Goal: Task Accomplishment & Management: Complete application form

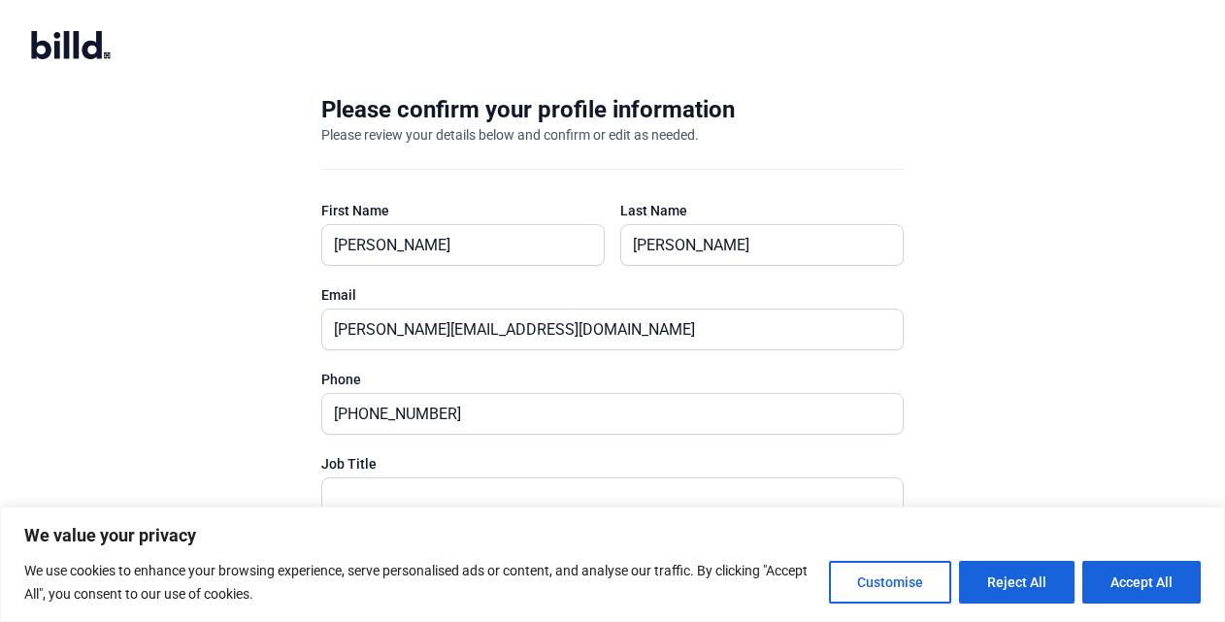
click at [981, 342] on div "Please confirm your profile information Please review your details below and co…" at bounding box center [612, 379] width 1225 height 633
click at [1121, 564] on button "Accept All" at bounding box center [1141, 582] width 118 height 43
checkbox input "true"
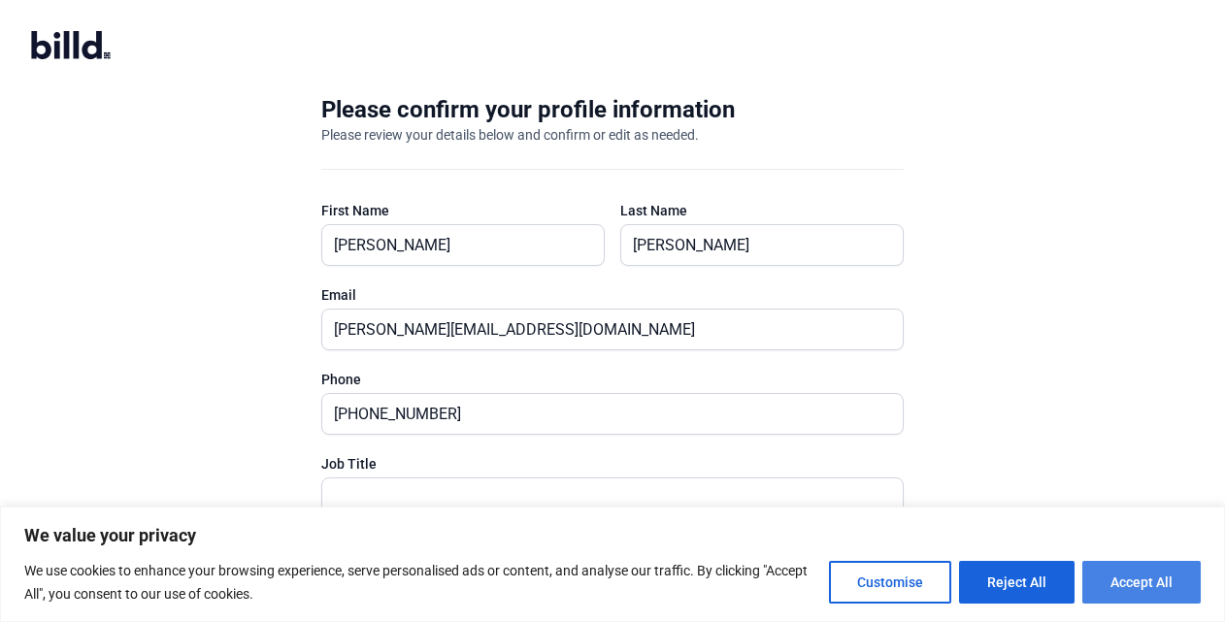
checkbox input "true"
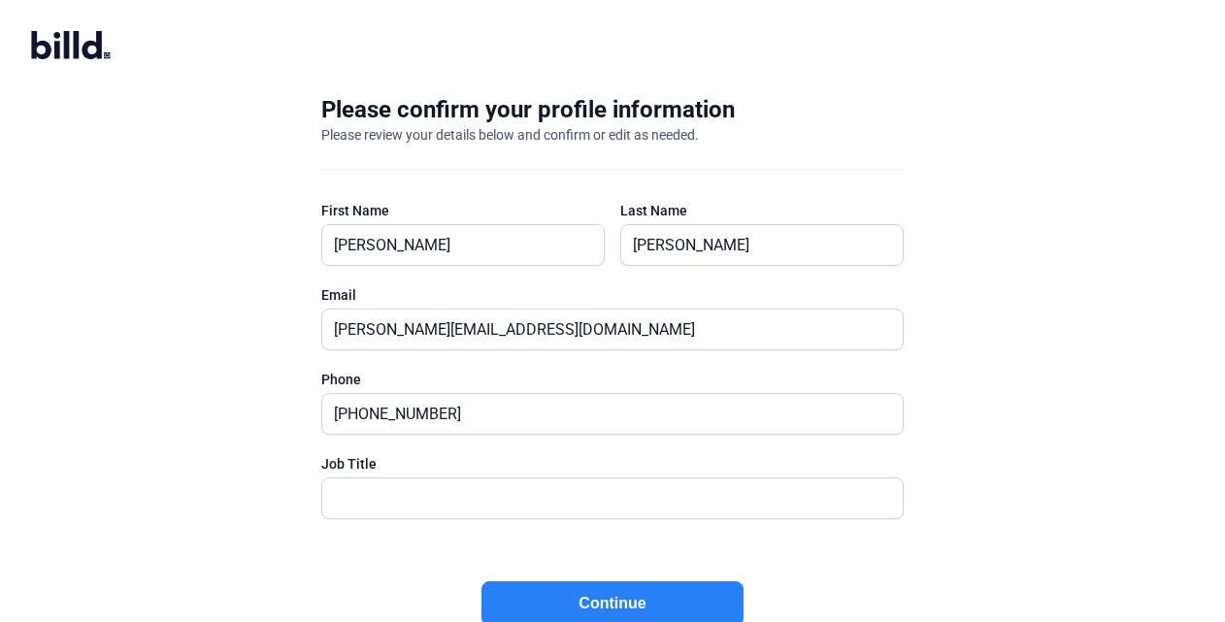
click at [945, 47] on billd-logo-black-icon at bounding box center [628, 47] width 1194 height 32
click at [457, 505] on input "text" at bounding box center [612, 499] width 580 height 40
type input "Co-Owner"
click at [646, 594] on button "Continue" at bounding box center [612, 603] width 262 height 45
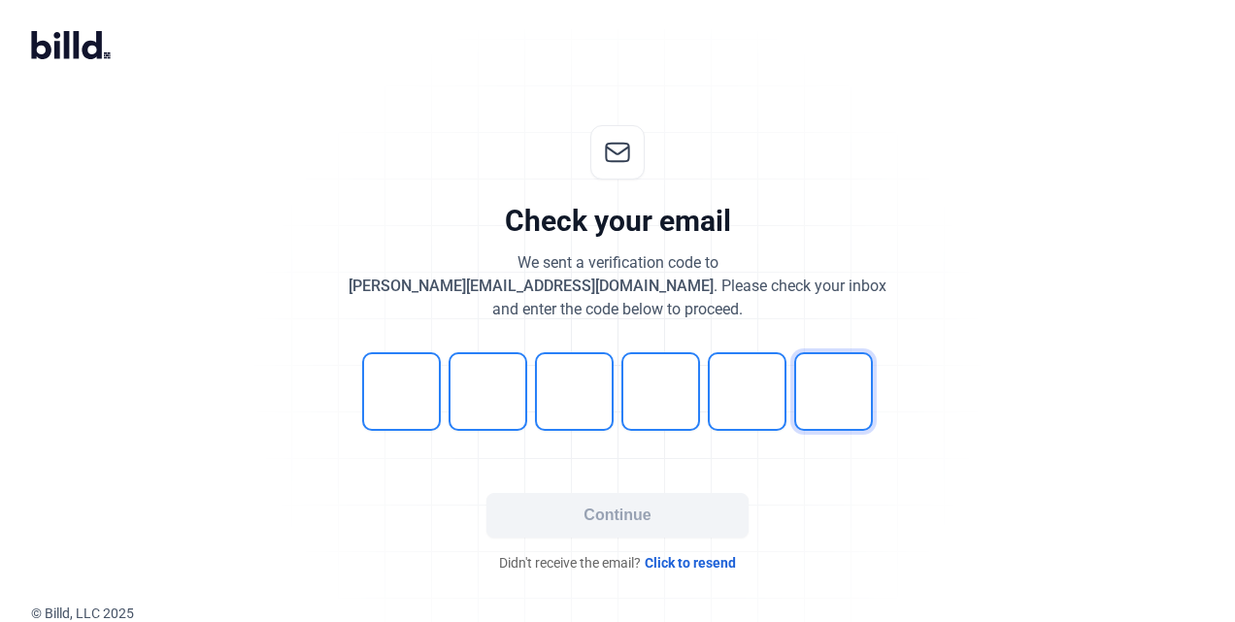
type input "5"
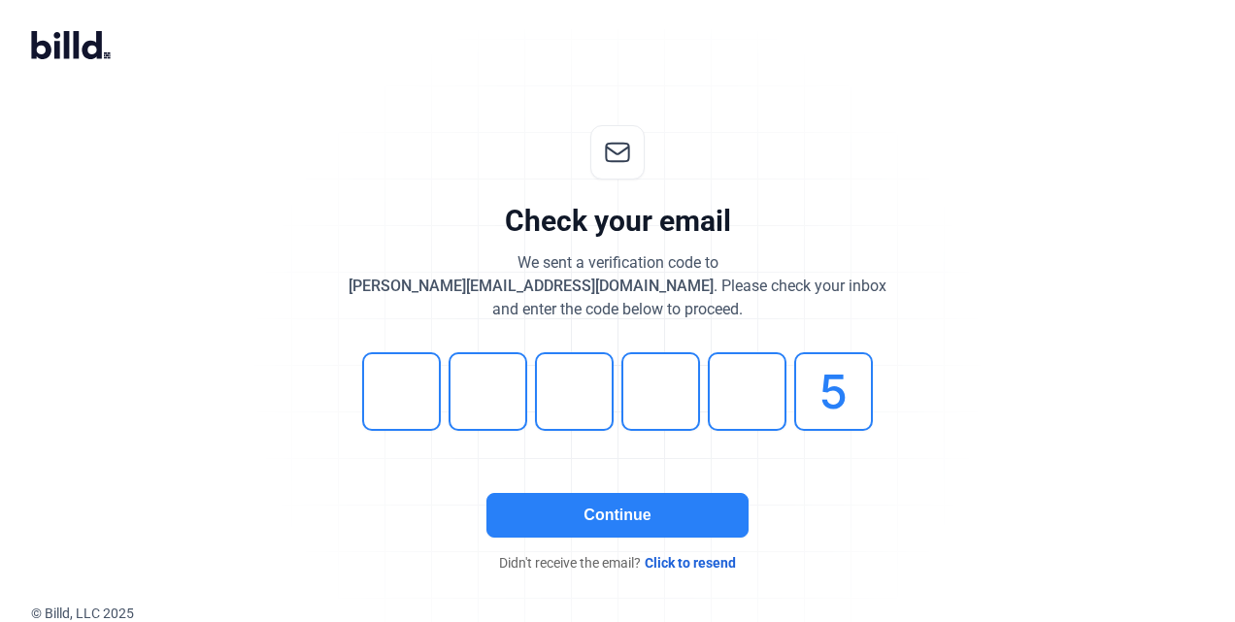
click at [633, 519] on button "Continue" at bounding box center [617, 515] width 262 height 45
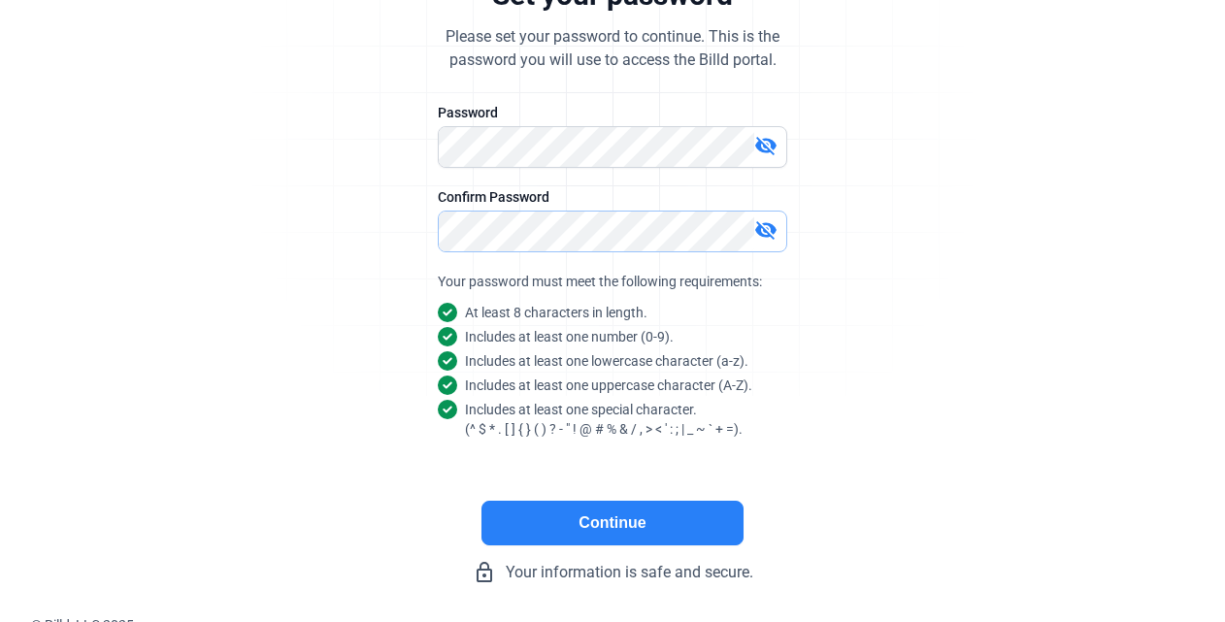
scroll to position [237, 0]
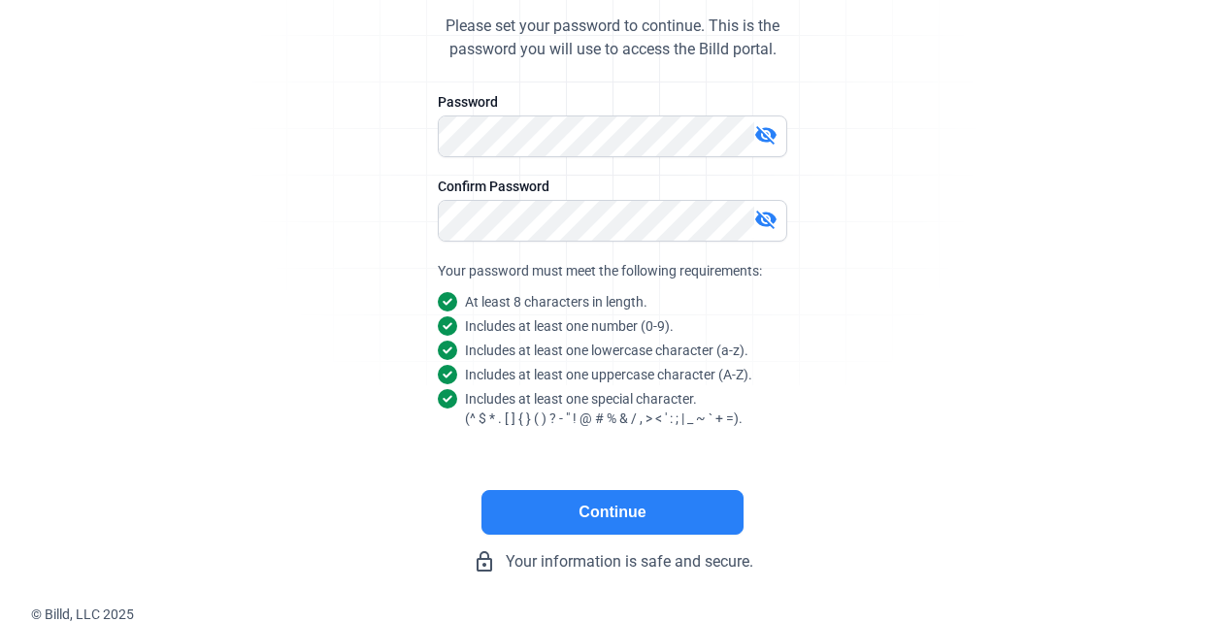
click at [663, 511] on button "Continue" at bounding box center [612, 512] width 262 height 45
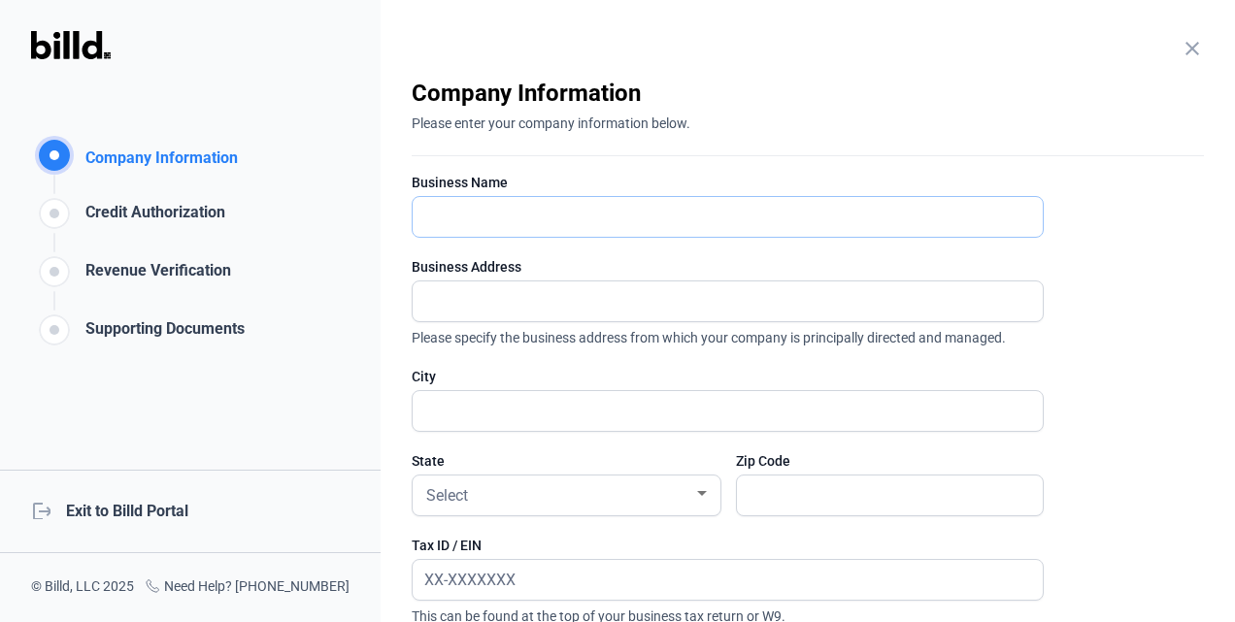
click at [562, 225] on input "text" at bounding box center [728, 217] width 630 height 40
type input "Sunway Energy Solutions"
type input "239 Serenity Lane"
type input "Murray"
type input "42071"
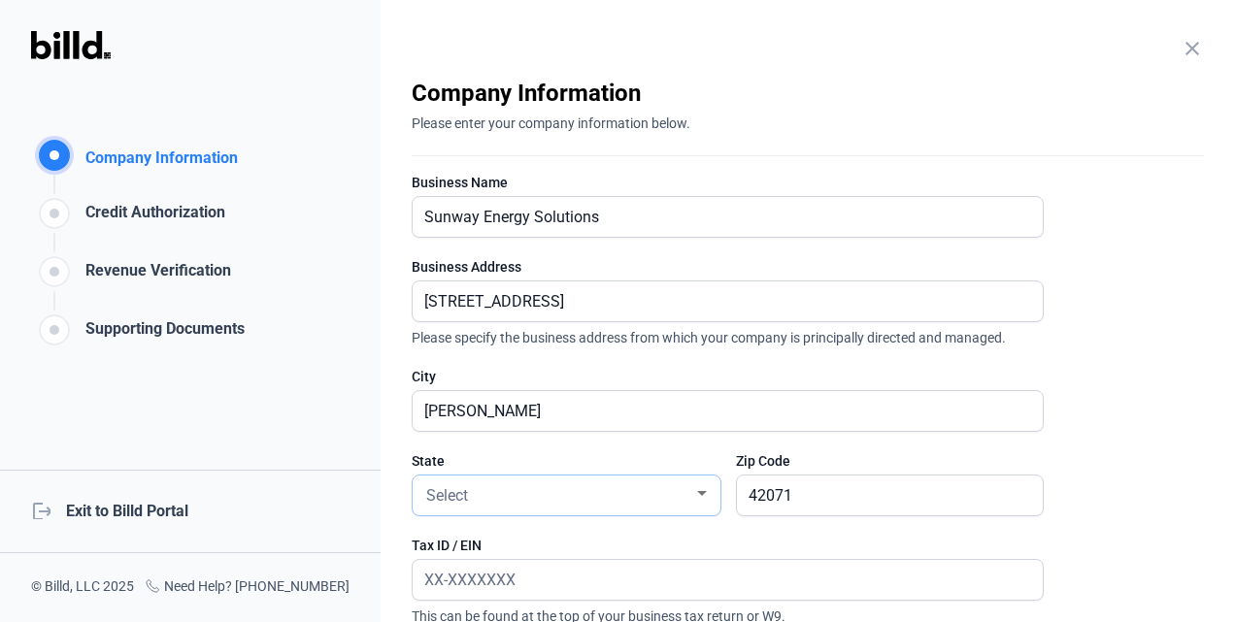
click at [520, 497] on div "Select" at bounding box center [557, 494] width 271 height 27
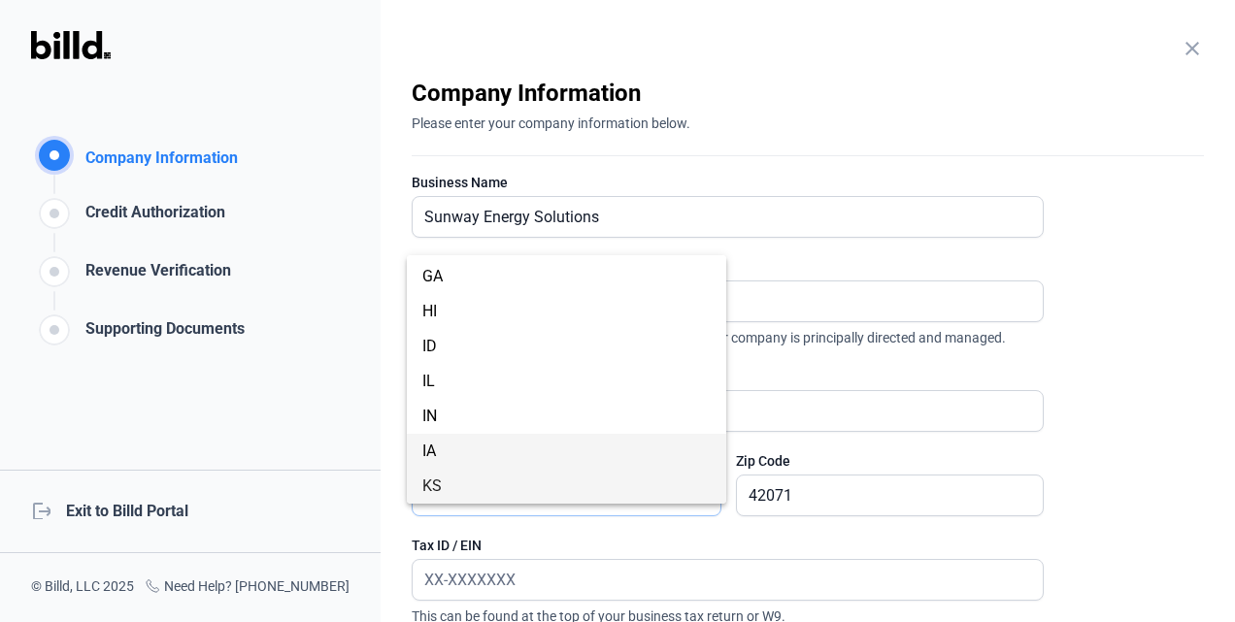
scroll to position [381, 0]
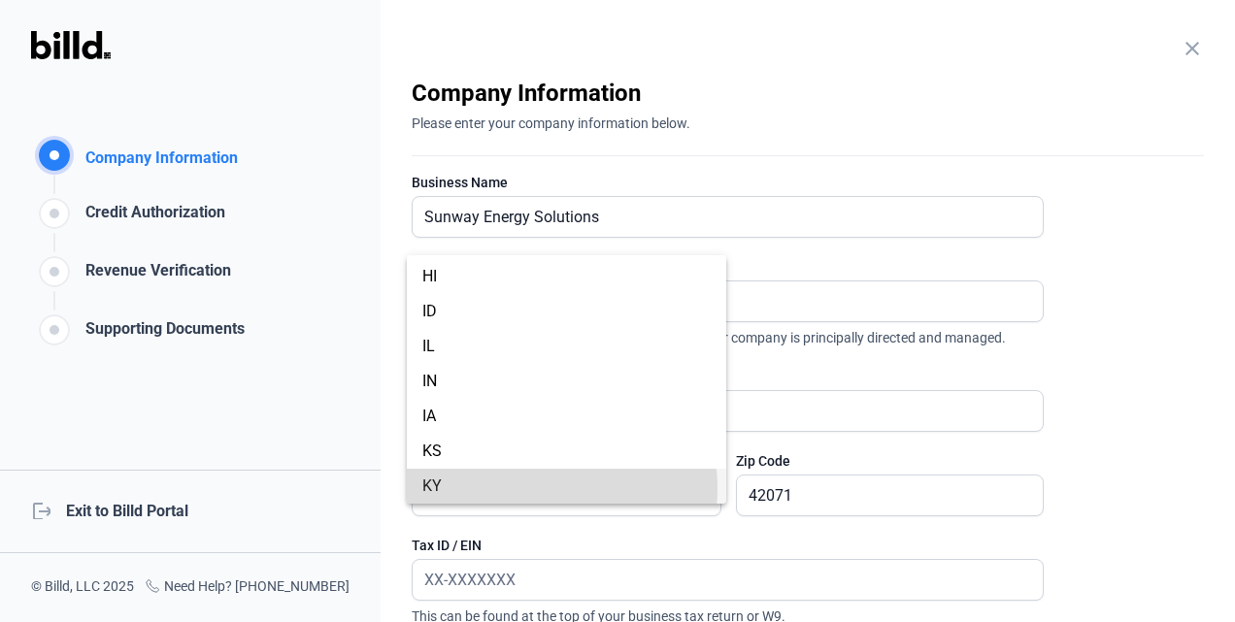
click at [527, 489] on span "KY" at bounding box center [566, 486] width 288 height 35
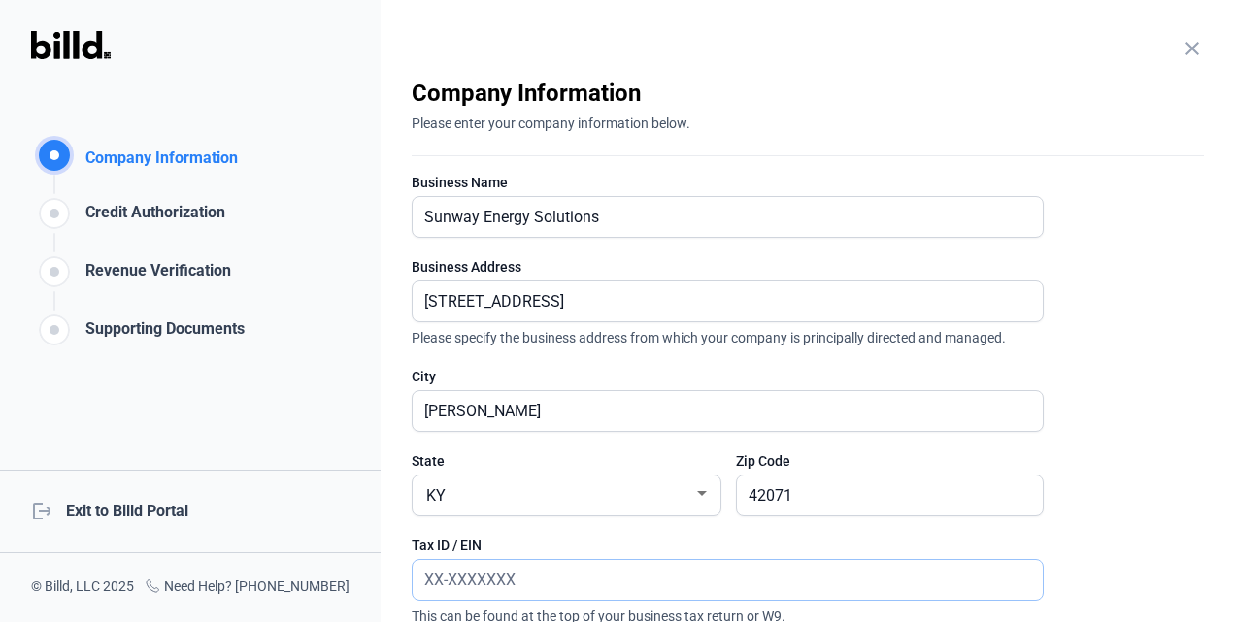
click at [530, 570] on input "text" at bounding box center [728, 580] width 630 height 40
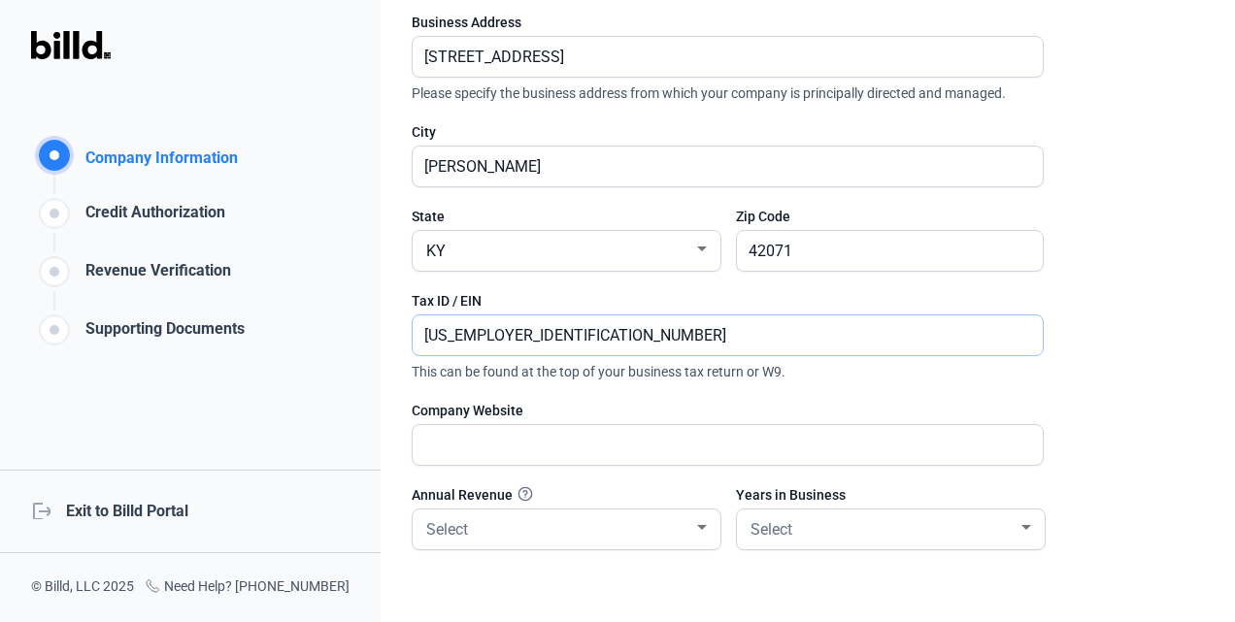
scroll to position [251, 0]
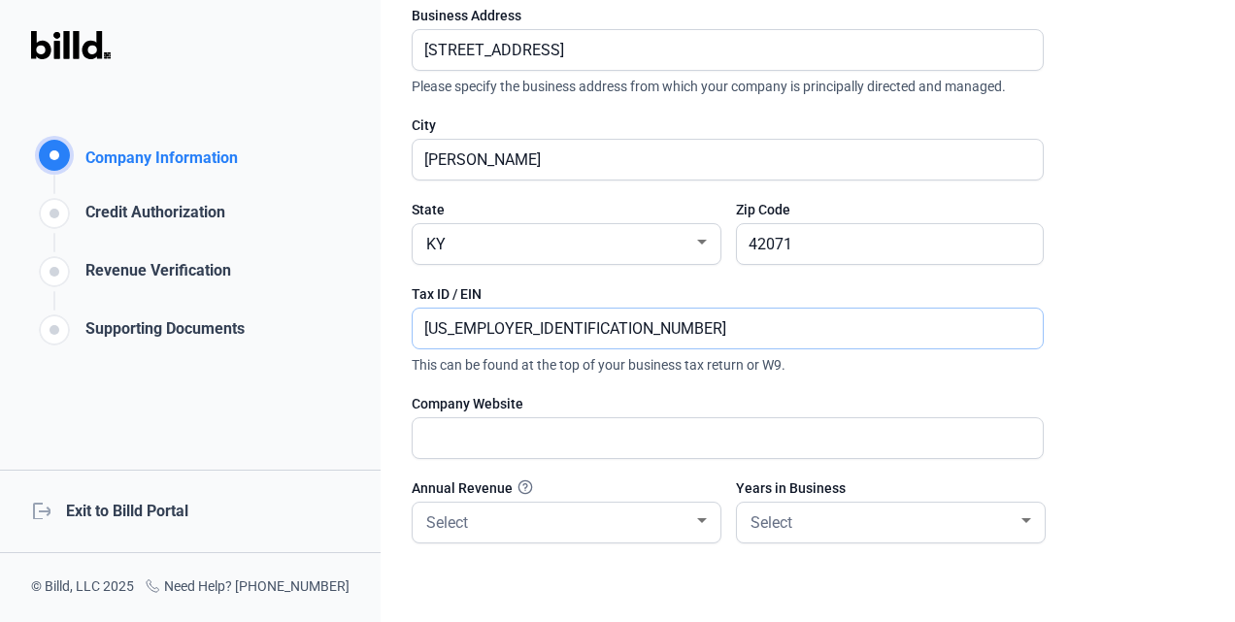
type input "46-1982510"
click at [857, 442] on input "text" at bounding box center [717, 438] width 609 height 40
type input "www.sunwayenergysolutions.com"
click at [709, 514] on div at bounding box center [701, 522] width 17 height 16
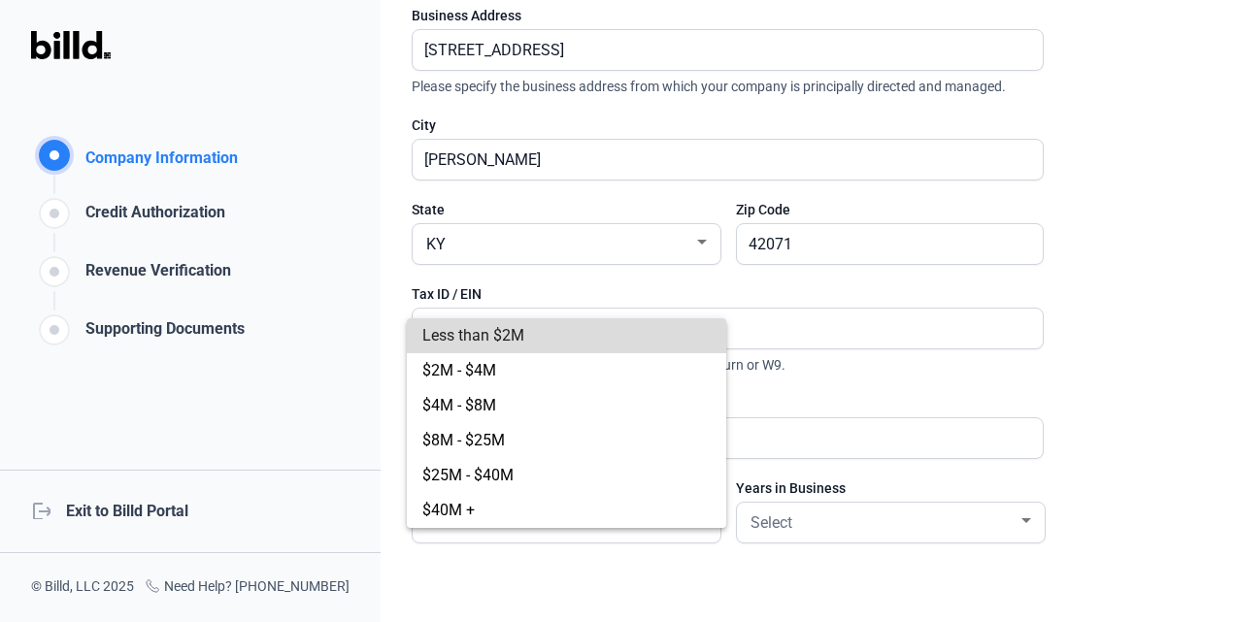
click at [678, 344] on span "Less than $2M" at bounding box center [566, 335] width 288 height 35
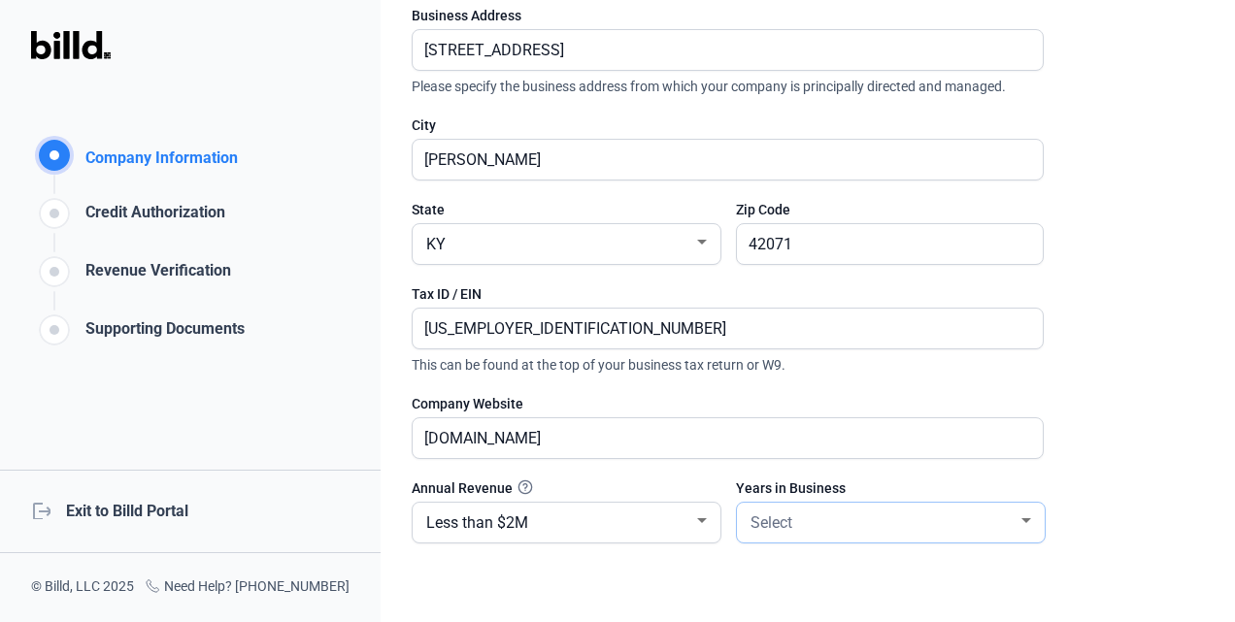
click at [1029, 519] on div at bounding box center [1025, 522] width 17 height 16
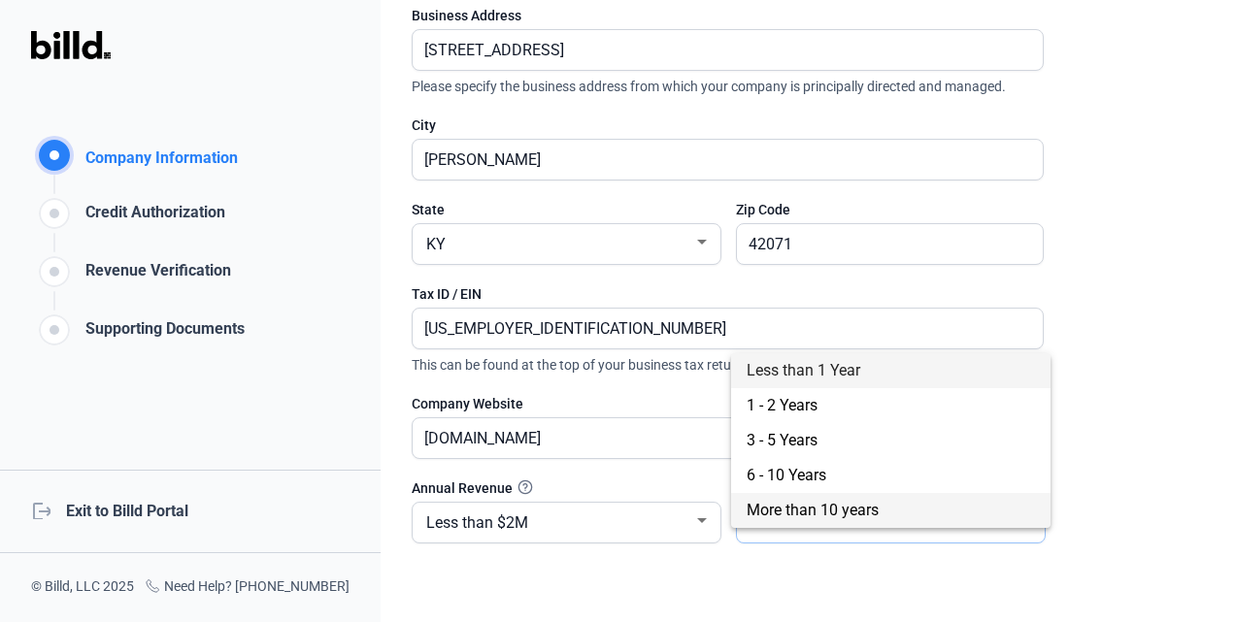
click at [1029, 519] on span "More than 10 years" at bounding box center [890, 510] width 288 height 35
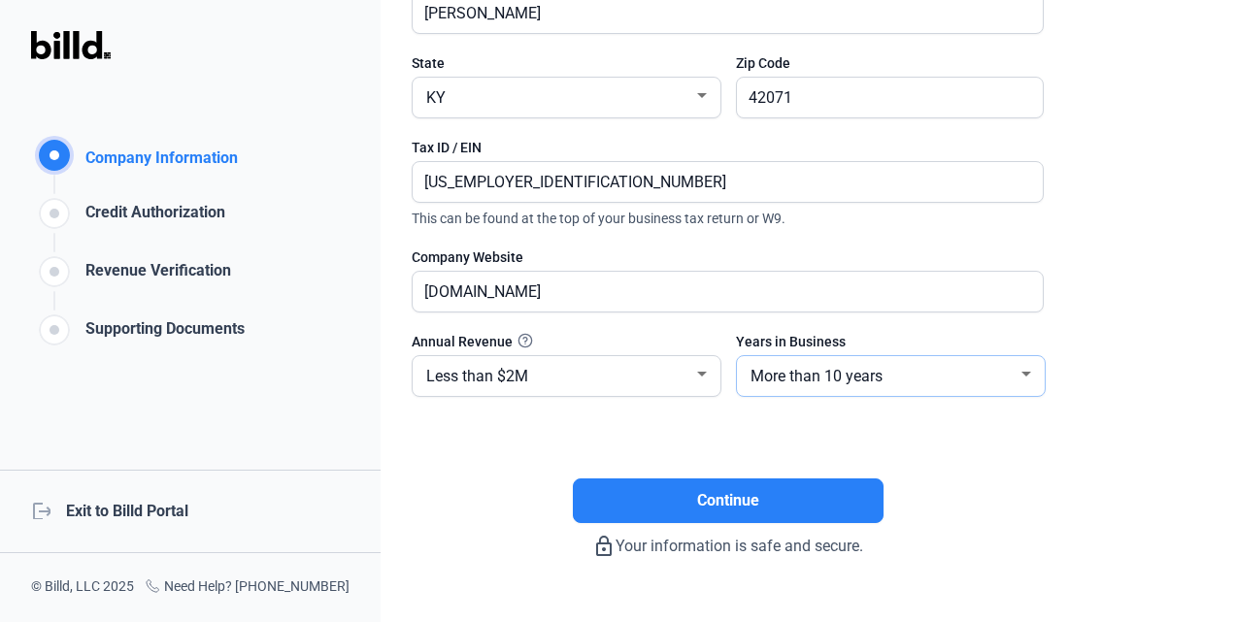
scroll to position [435, 0]
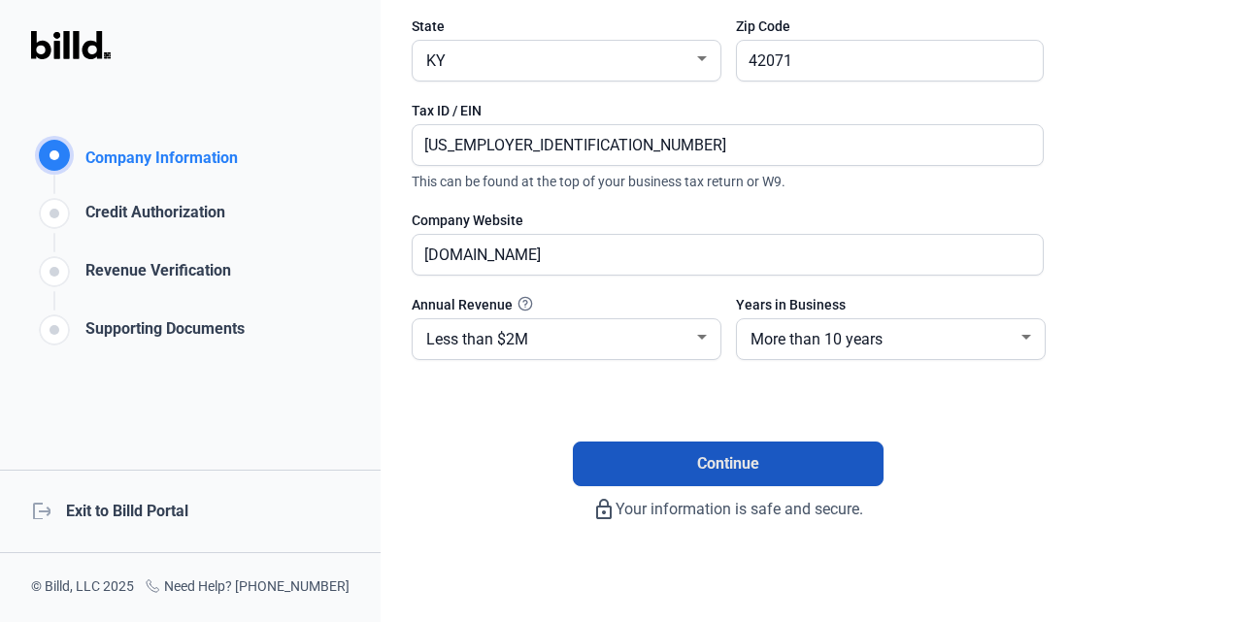
click at [773, 460] on button "Continue" at bounding box center [728, 464] width 311 height 45
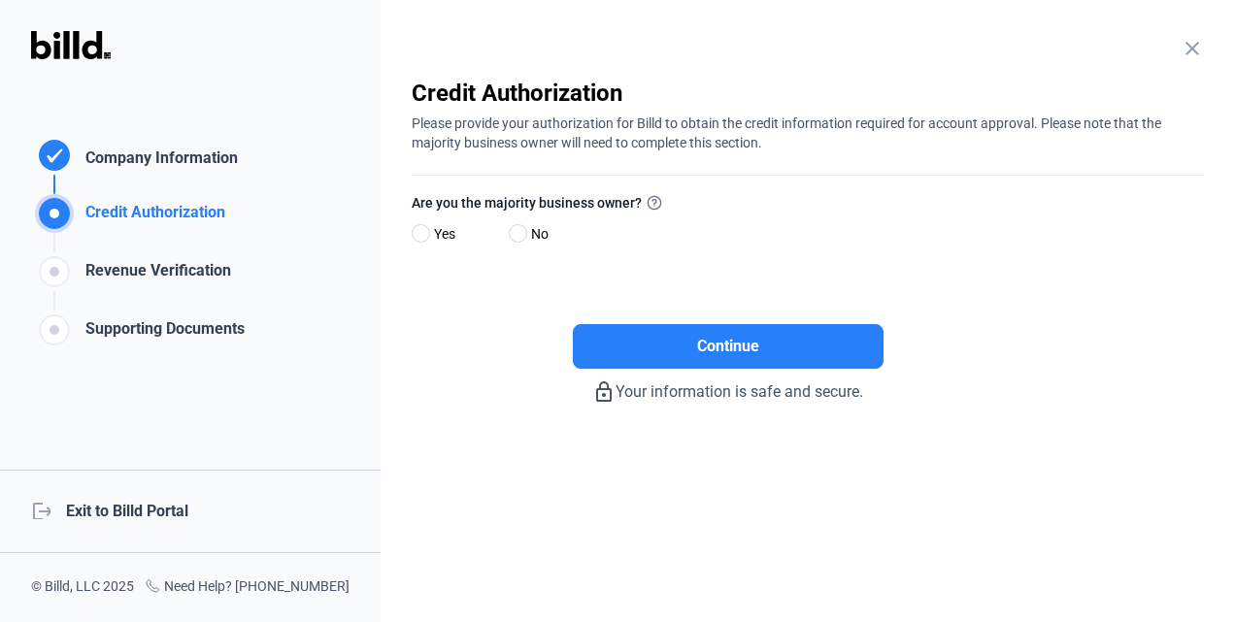
scroll to position [0, 0]
click at [522, 232] on span at bounding box center [518, 233] width 18 height 18
click at [522, 232] on input "No" at bounding box center [516, 234] width 15 height 15
radio input "true"
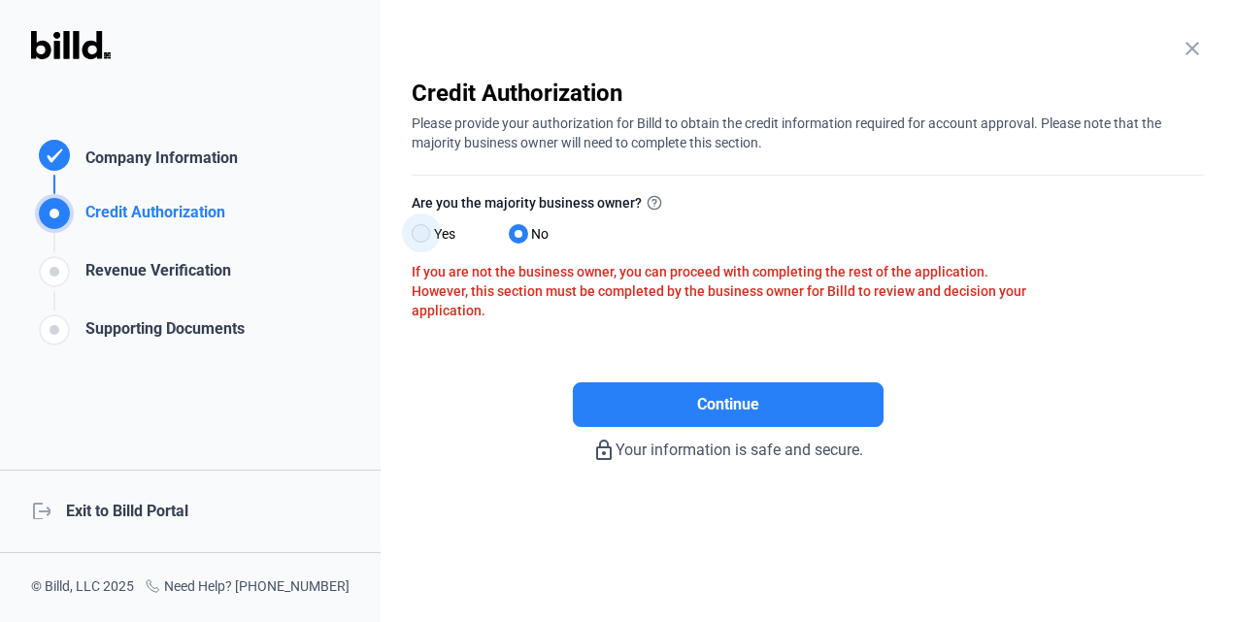
click at [425, 233] on span at bounding box center [421, 233] width 18 height 18
click at [425, 233] on input "Yes" at bounding box center [419, 234] width 15 height 15
radio input "true"
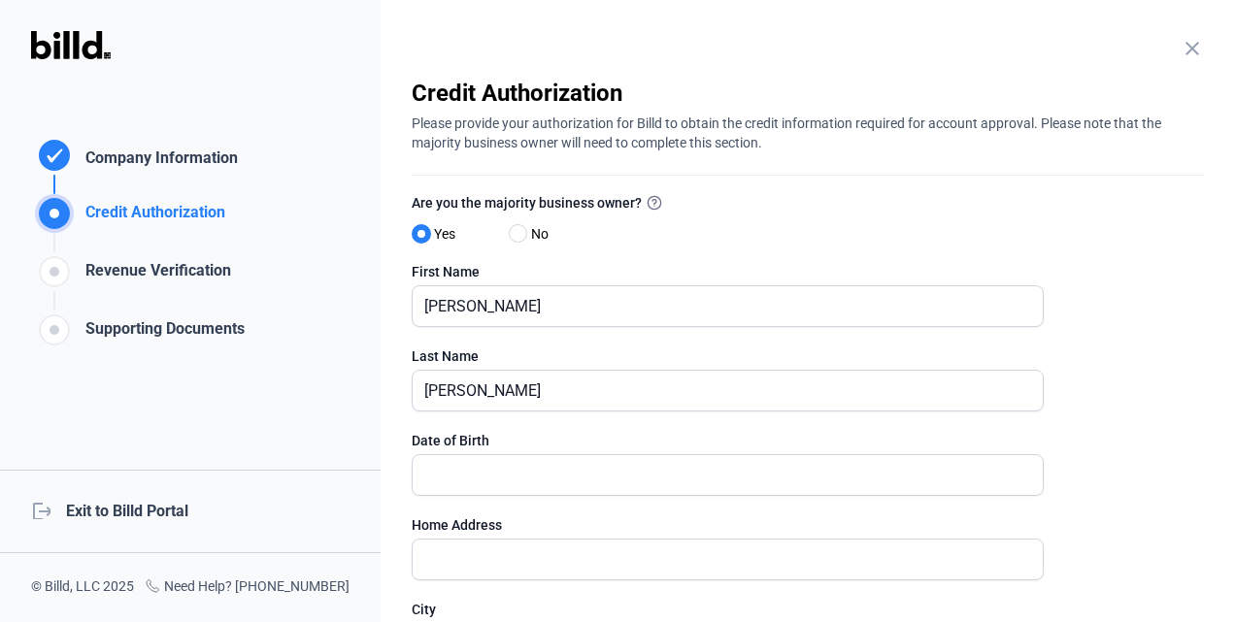
scroll to position [539, 0]
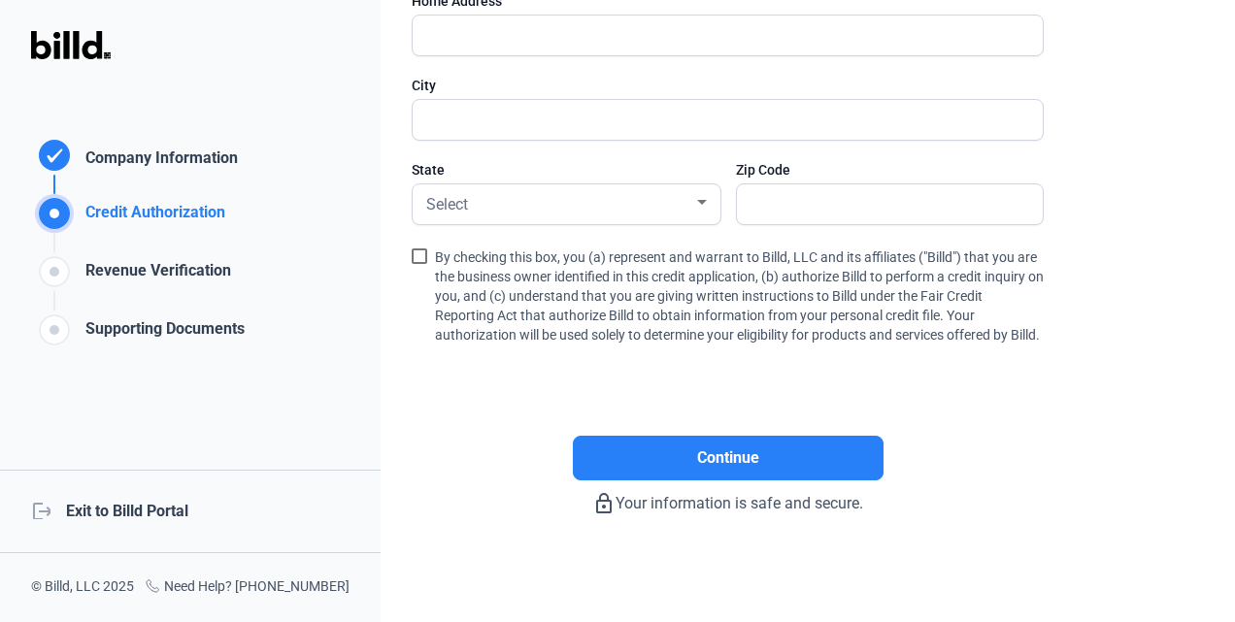
drag, startPoint x: 1224, startPoint y: 455, endPoint x: 1227, endPoint y: 351, distance: 103.9
click at [1224, 351] on div "close Company Information Please enter your company information below. Business…" at bounding box center [808, 311] width 854 height 622
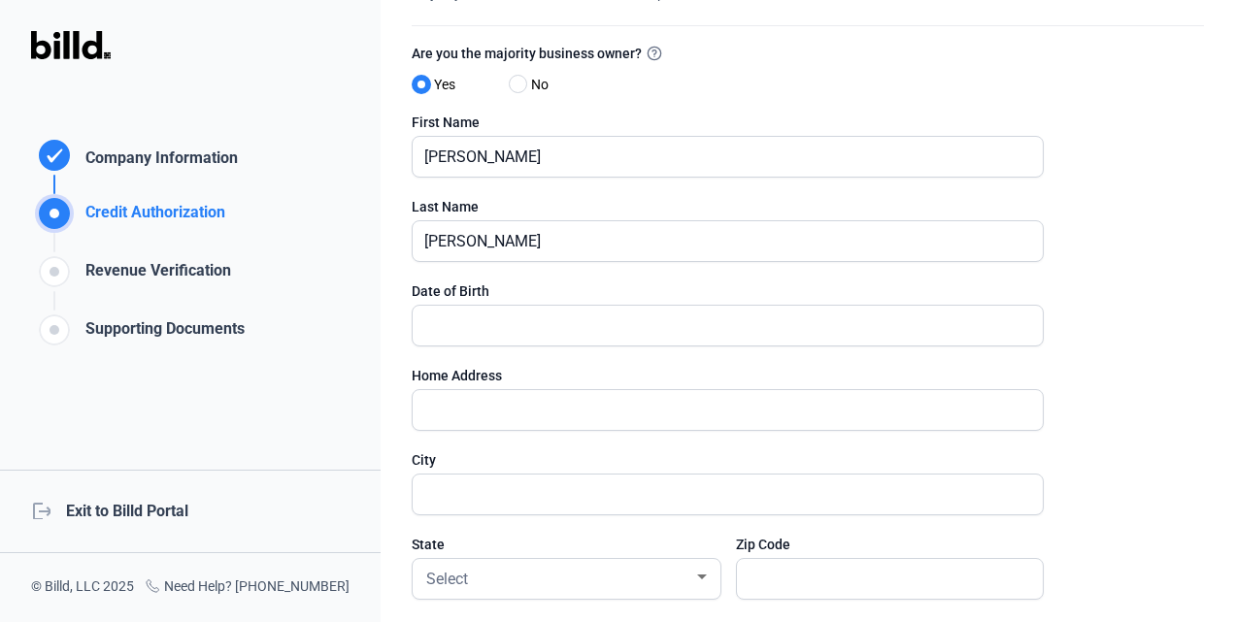
scroll to position [140, 0]
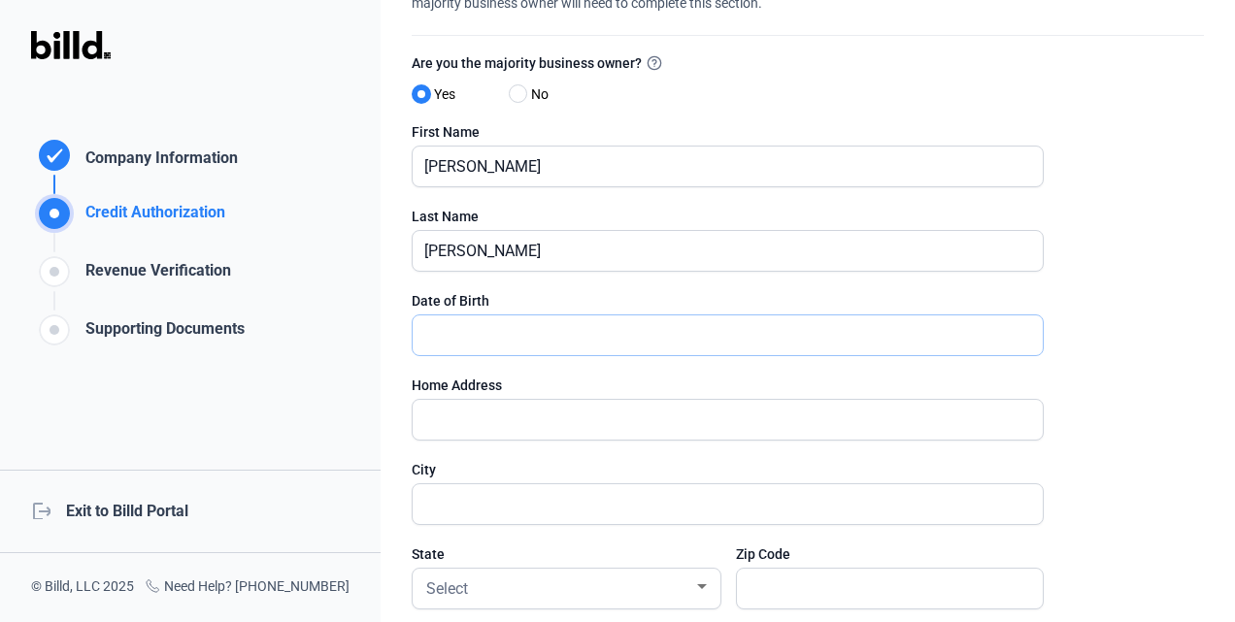
click at [562, 348] on input "text" at bounding box center [717, 335] width 609 height 40
type input "09/24/1980"
click at [470, 415] on input "text" at bounding box center [728, 420] width 630 height 40
type input "239 Serenity Lane"
type input "Murray"
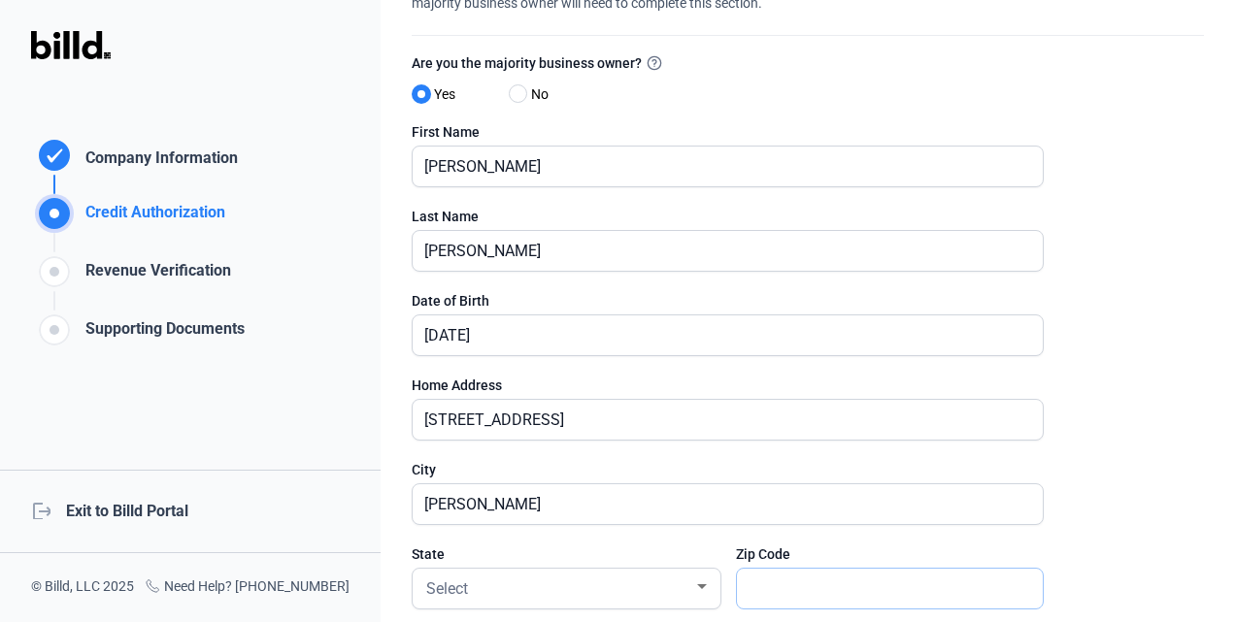
type input "42071"
click at [548, 583] on div "Select" at bounding box center [557, 587] width 271 height 27
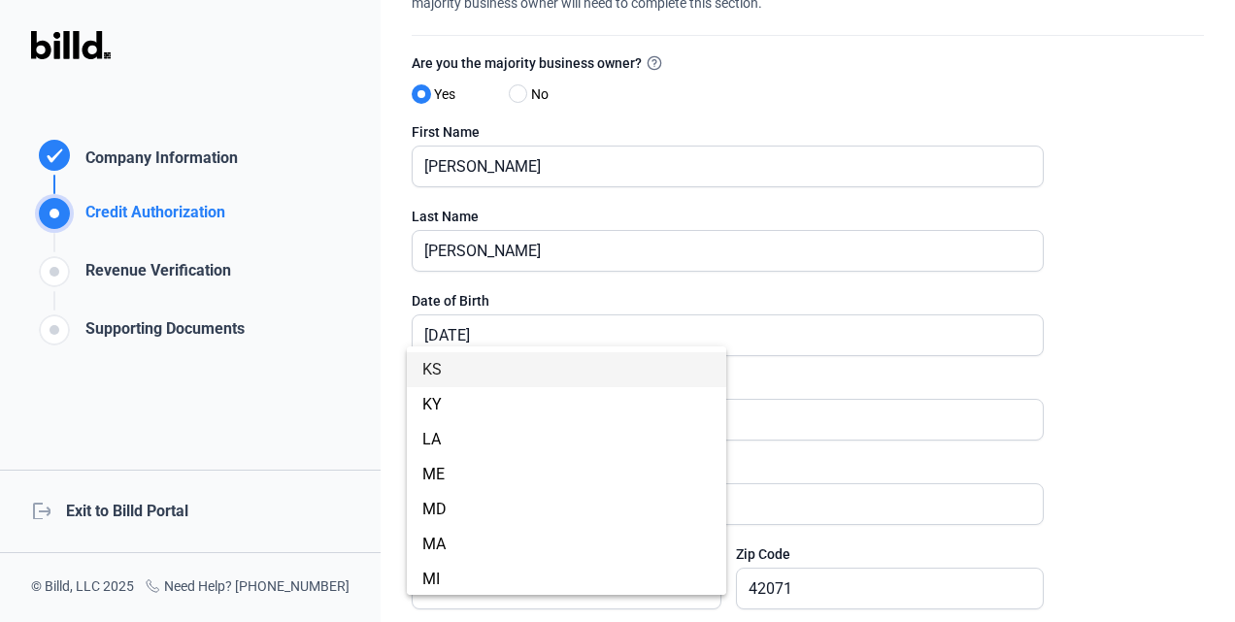
scroll to position [563, 0]
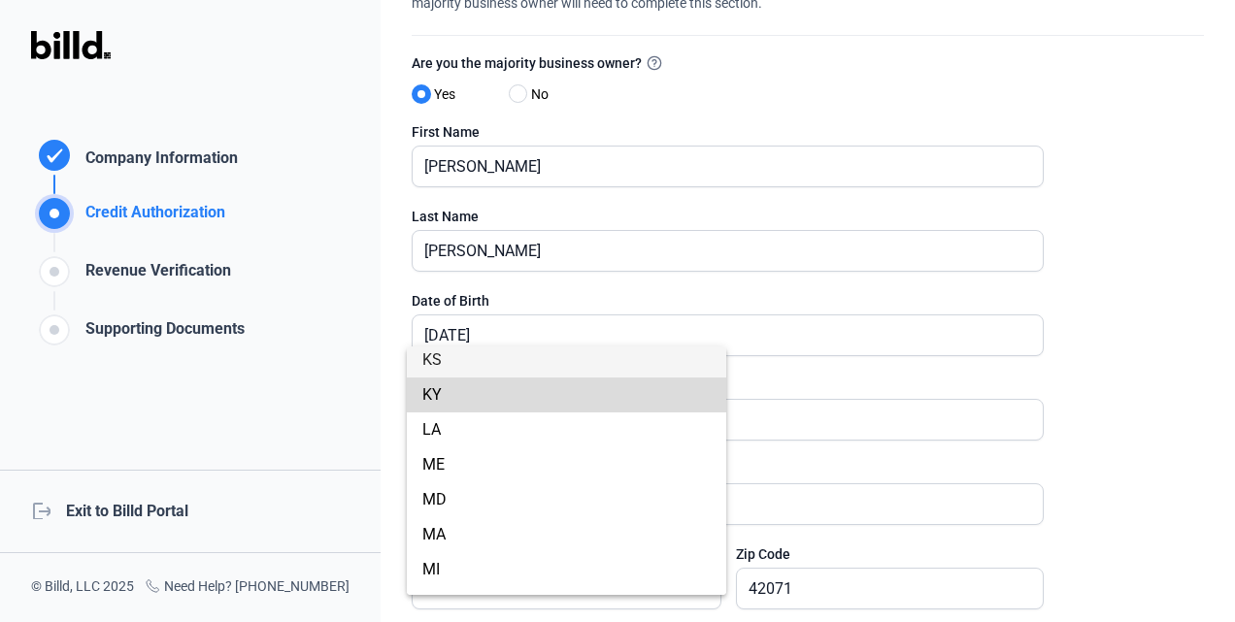
click at [621, 408] on span "KY" at bounding box center [566, 395] width 288 height 35
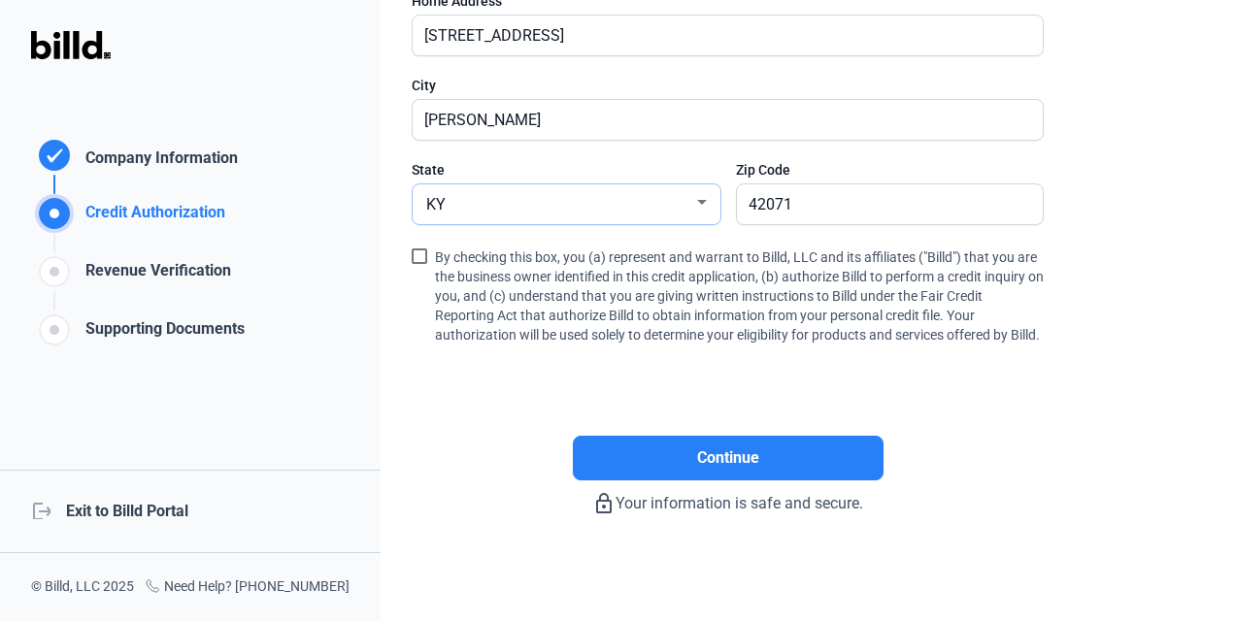
scroll to position [0, 0]
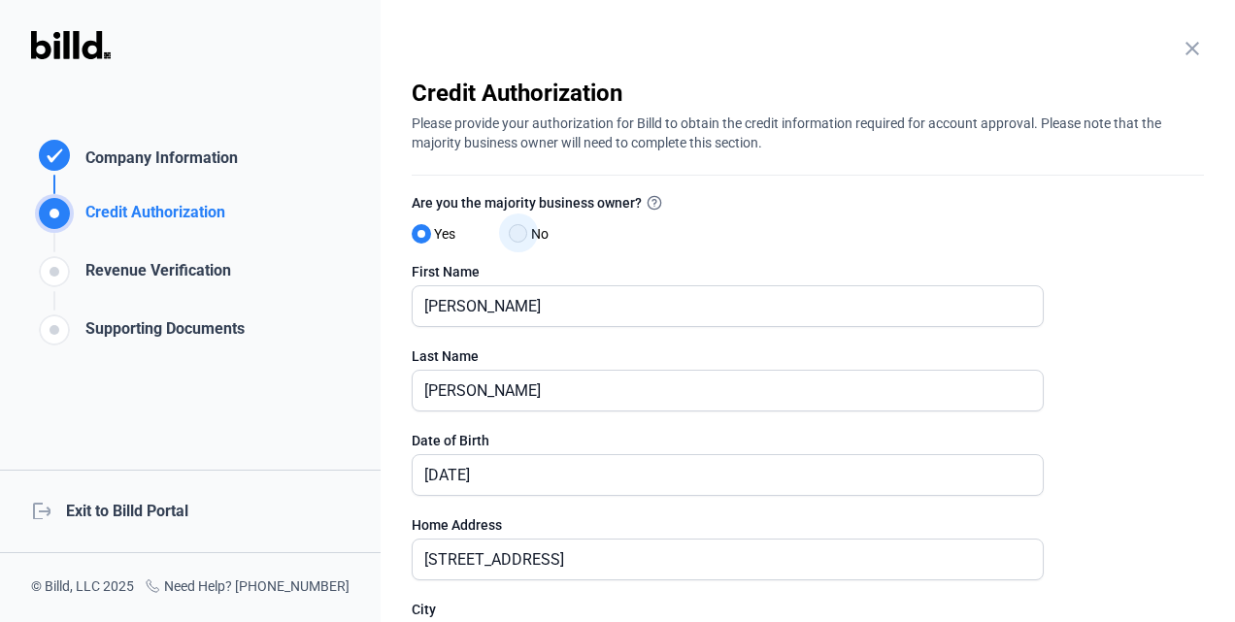
click at [513, 228] on span at bounding box center [518, 233] width 18 height 18
click at [513, 228] on input "No" at bounding box center [516, 234] width 15 height 15
radio input "true"
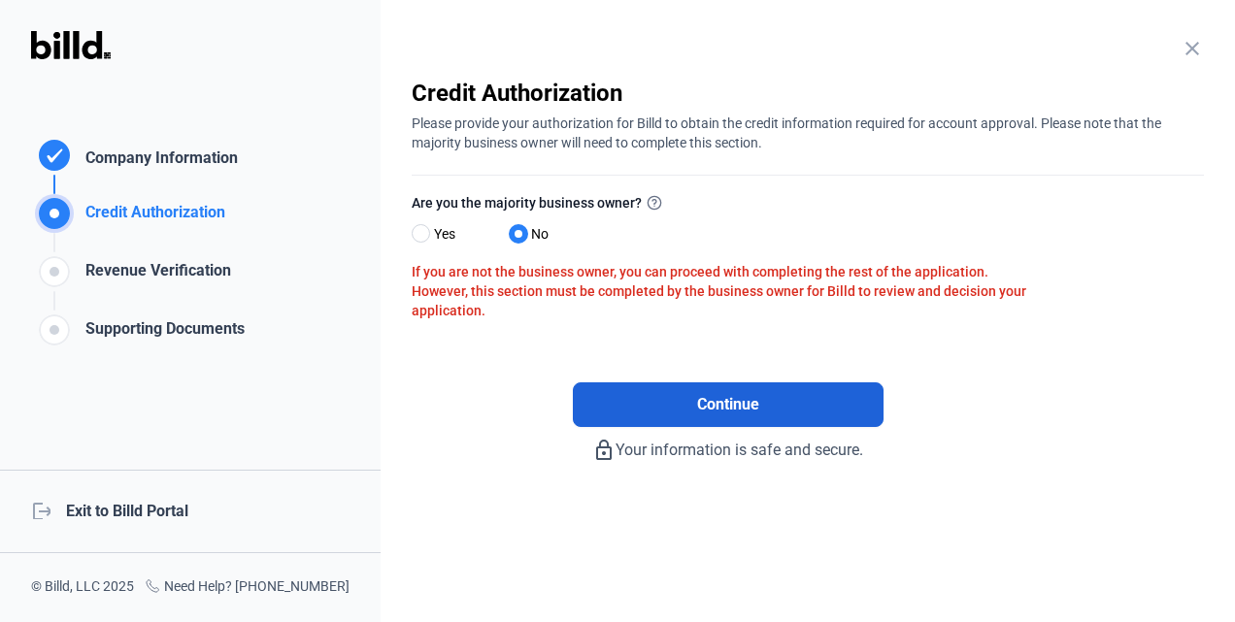
click at [694, 397] on button "Continue" at bounding box center [728, 404] width 311 height 45
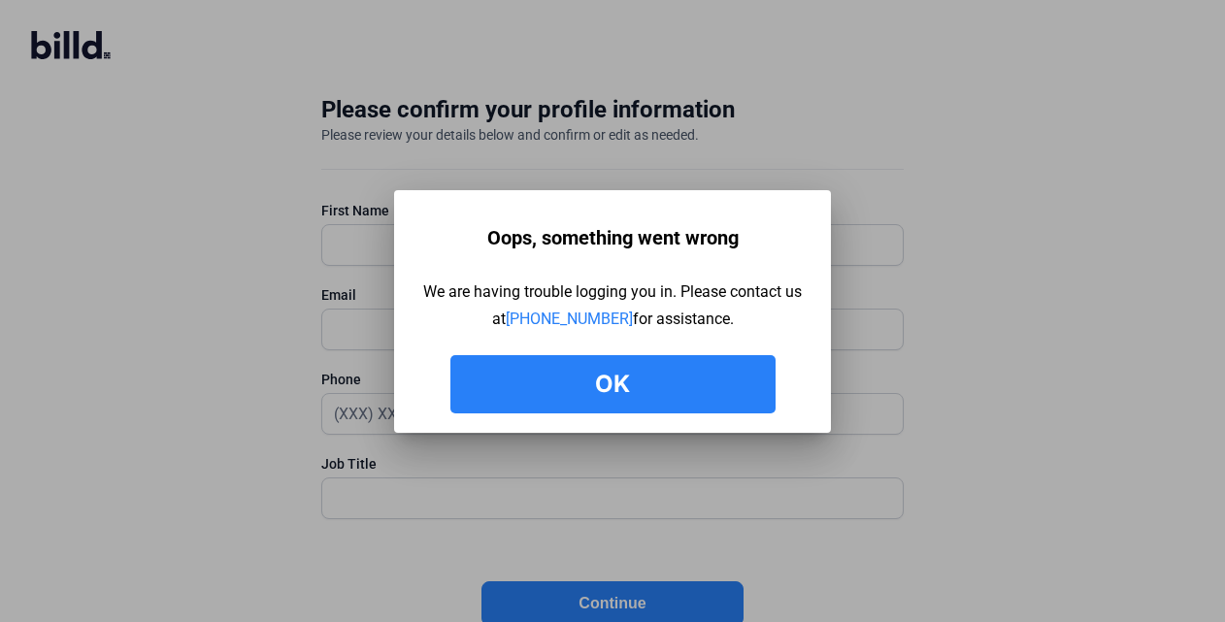
click at [675, 408] on button "Ok" at bounding box center [612, 384] width 325 height 58
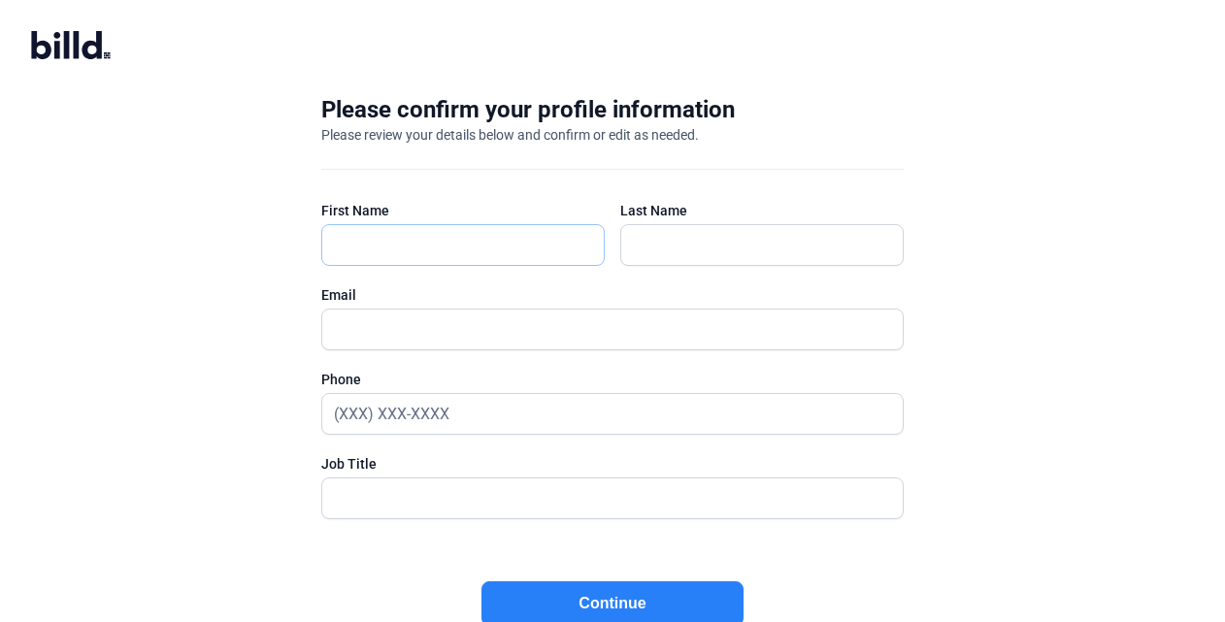
click at [547, 237] on input "text" at bounding box center [463, 245] width 282 height 40
type input "[PERSON_NAME]"
type input "[PERSON_NAME][EMAIL_ADDRESS][DOMAIN_NAME]"
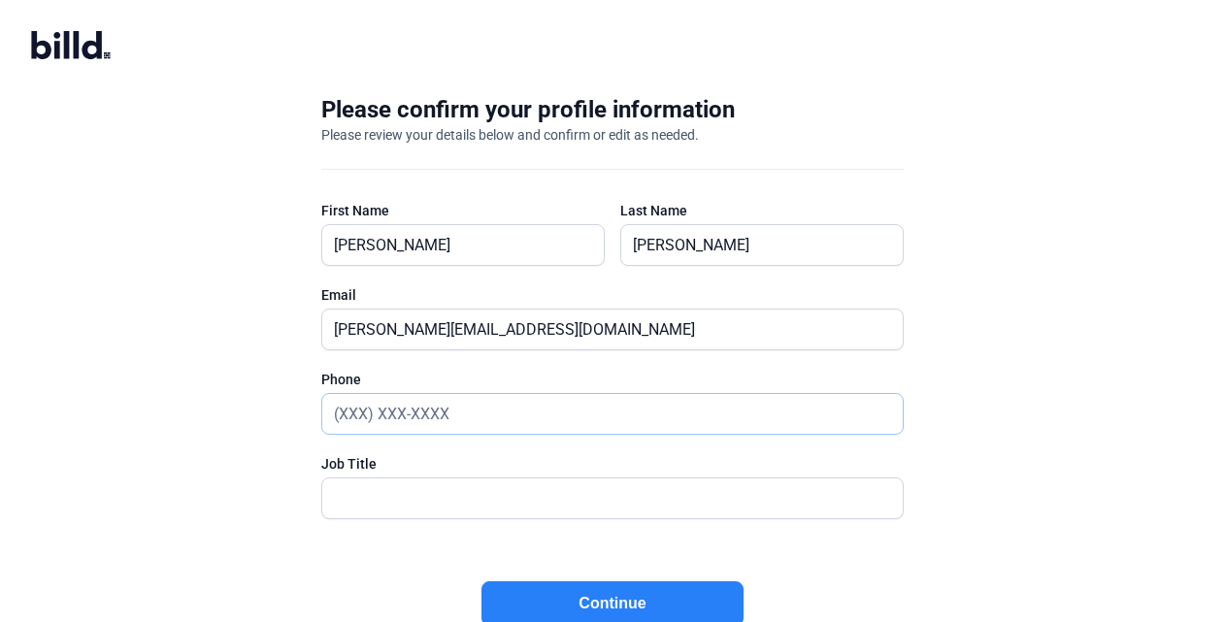
type input "[PHONE_NUMBER]"
type input "Co-Owner"
click at [639, 592] on button "Continue" at bounding box center [612, 603] width 262 height 45
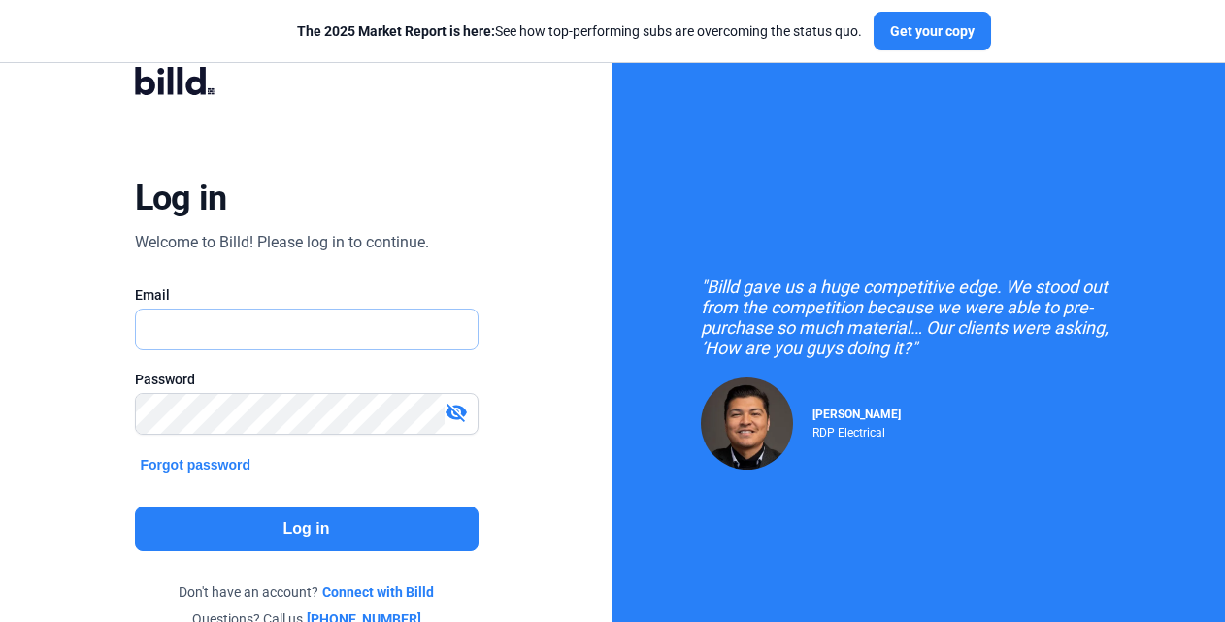
click at [264, 316] on input "text" at bounding box center [307, 330] width 342 height 40
type input "[PERSON_NAME][EMAIL_ADDRESS][DOMAIN_NAME]"
click at [169, 541] on button "Log in" at bounding box center [307, 529] width 344 height 45
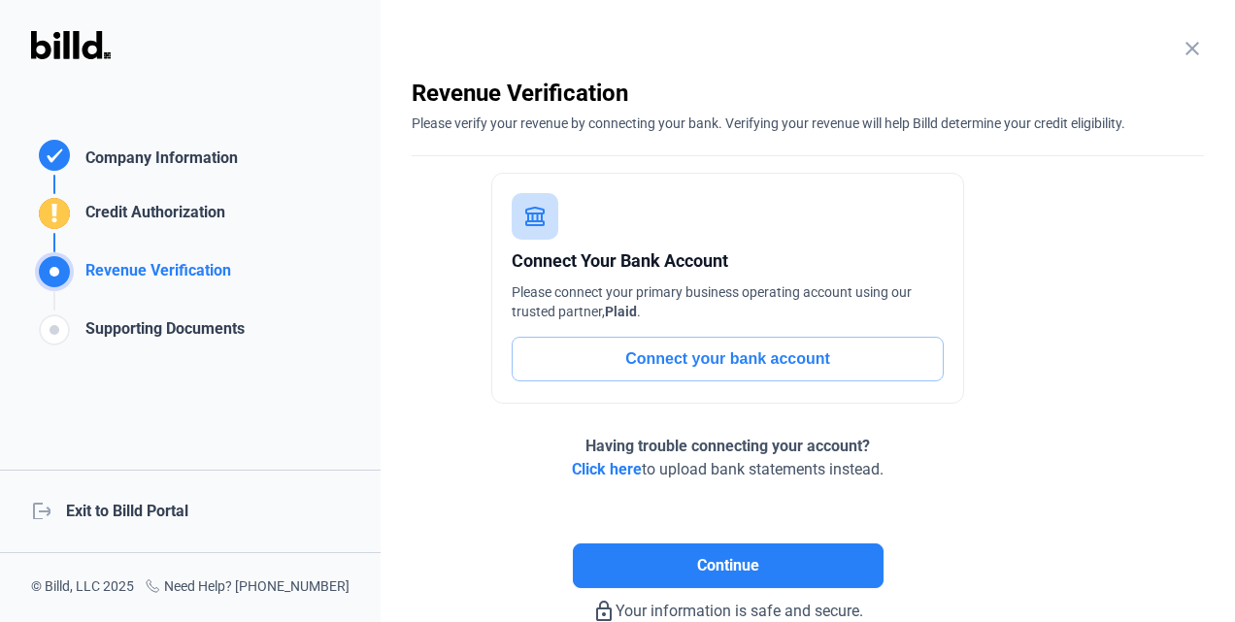
click at [1180, 50] on mat-icon "close" at bounding box center [1191, 48] width 23 height 23
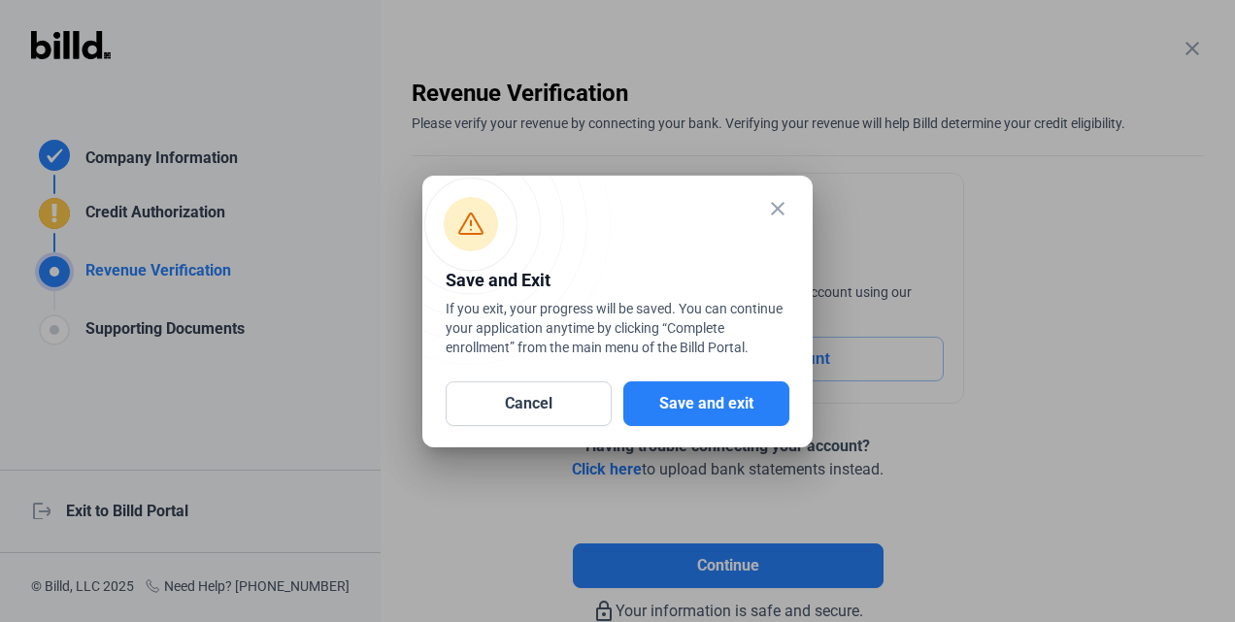
click at [574, 427] on mat-dialog-container "close Save and Exit If you exit, your progress will be saved. You can continue …" at bounding box center [617, 312] width 390 height 272
click at [532, 397] on button "Cancel" at bounding box center [529, 403] width 166 height 45
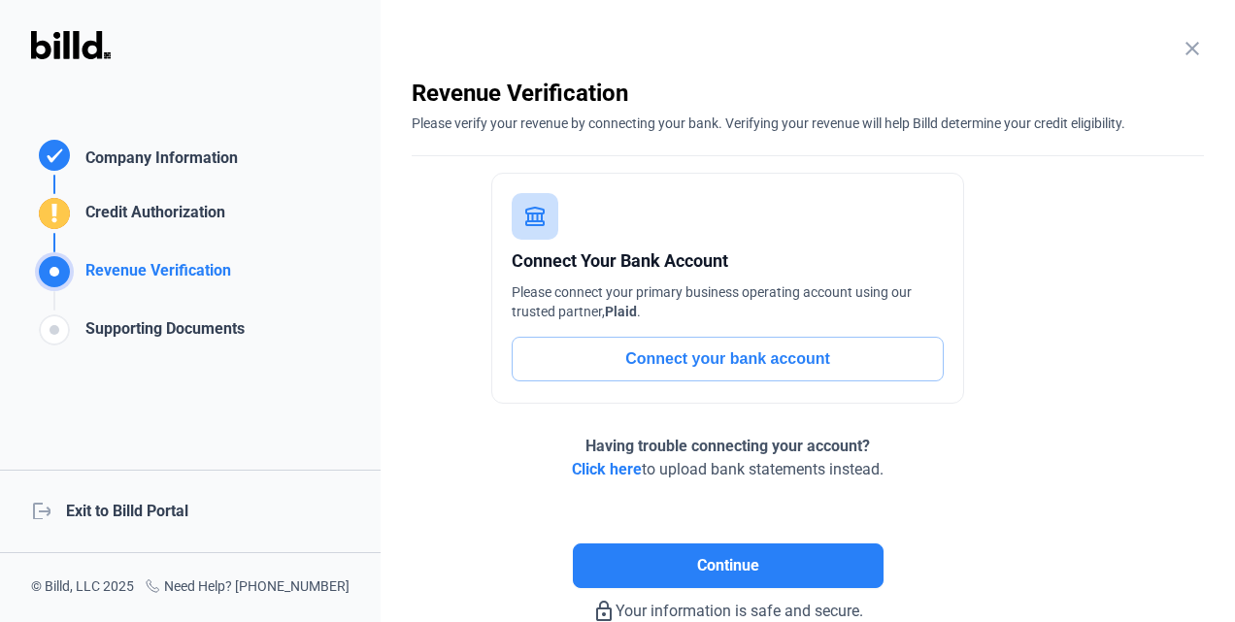
click at [181, 149] on div "Company Information" at bounding box center [158, 161] width 160 height 28
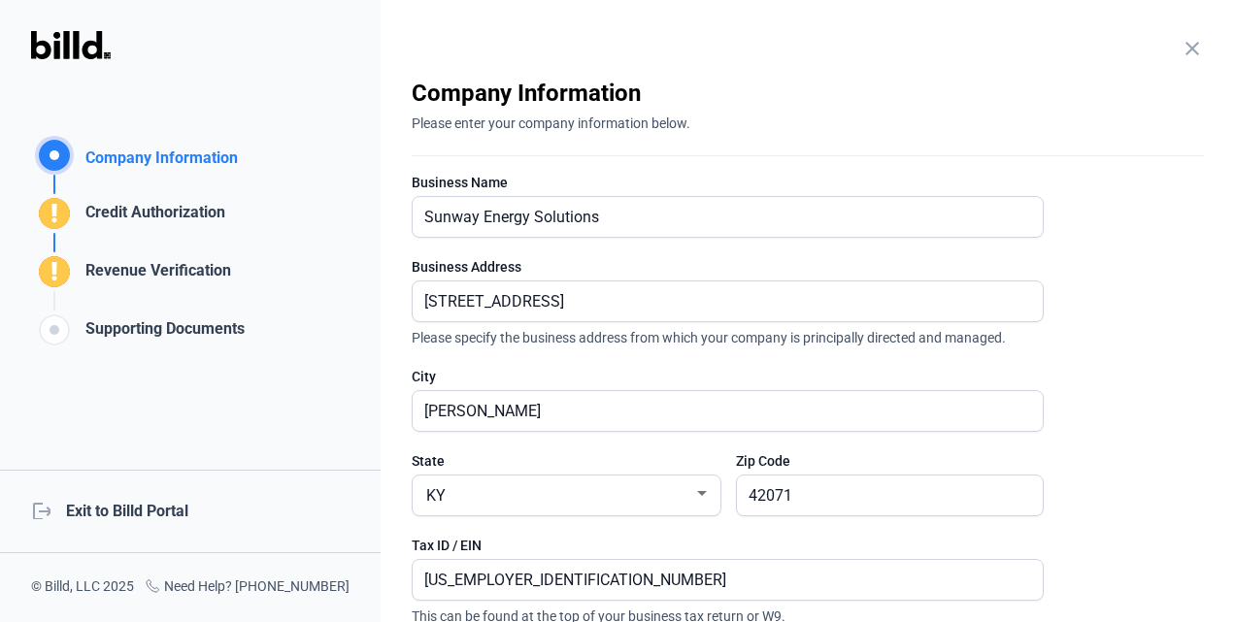
click at [195, 214] on div "Credit Authorization" at bounding box center [152, 217] width 148 height 32
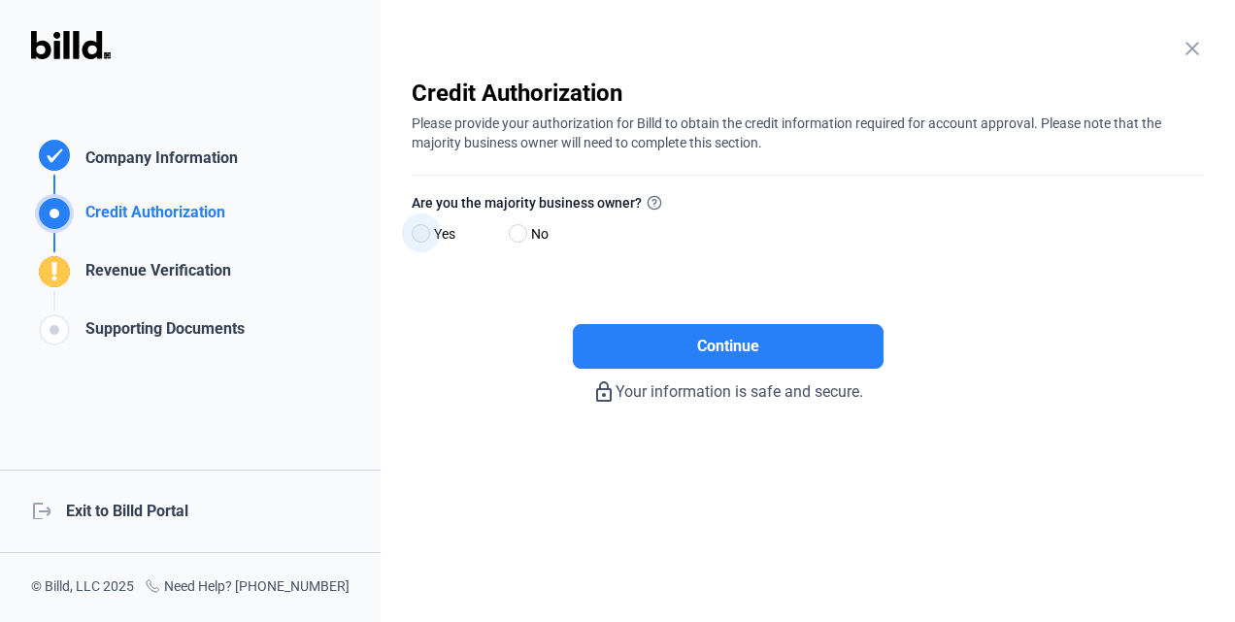
click at [427, 229] on span at bounding box center [421, 233] width 18 height 18
click at [426, 229] on input "Yes" at bounding box center [419, 234] width 15 height 15
radio input "true"
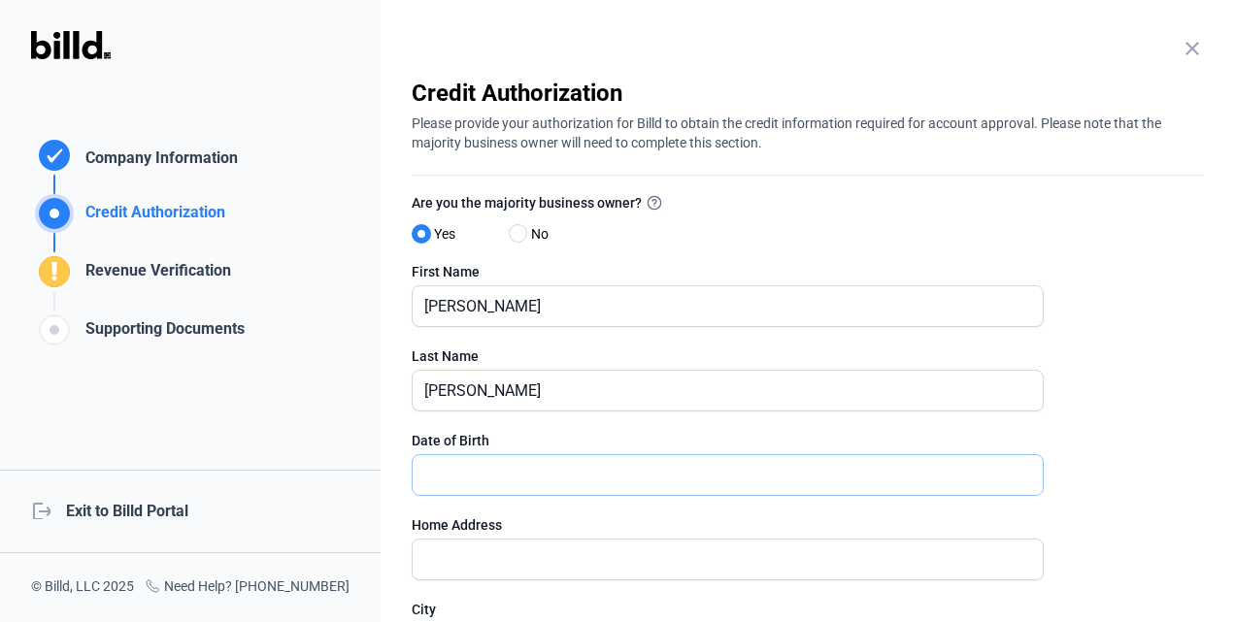
click at [656, 475] on input "text" at bounding box center [728, 475] width 630 height 40
type input "9_/__/____"
type input "09/24/1980"
click at [813, 569] on input "text" at bounding box center [728, 560] width 630 height 40
type input "239 Serenity Lane"
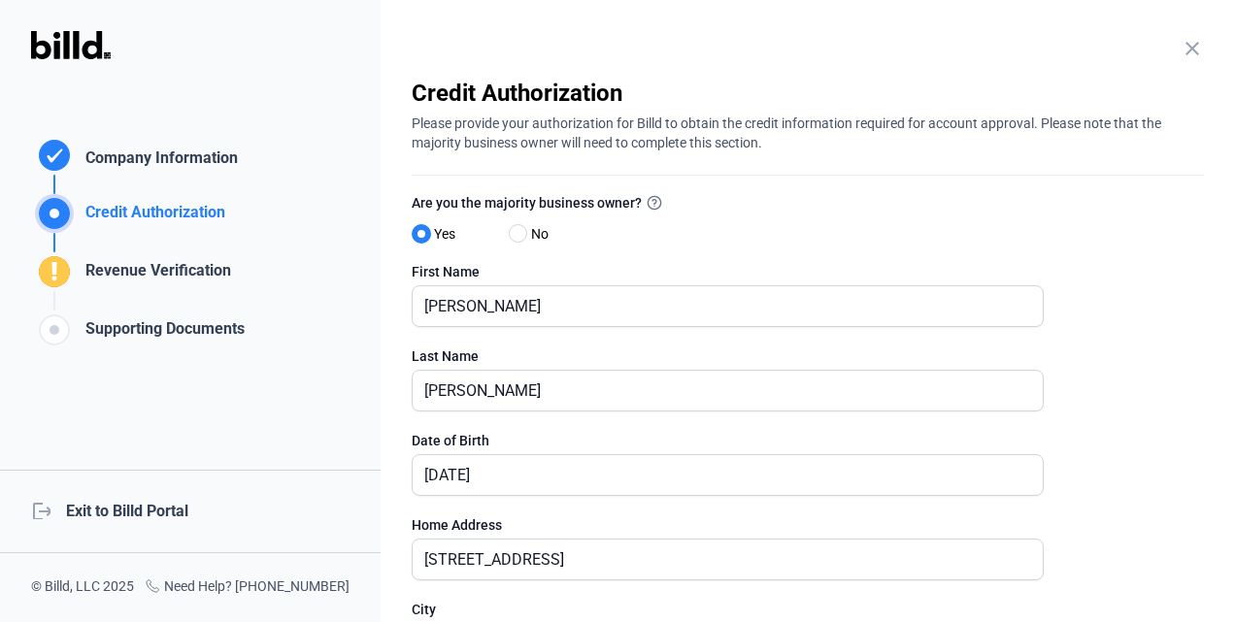
type input "Murray"
type input "42071"
click at [1177, 553] on enrollment-step "close Credit Authorization Please provide your authorization for Billd to obtai…" at bounding box center [808, 559] width 792 height 962
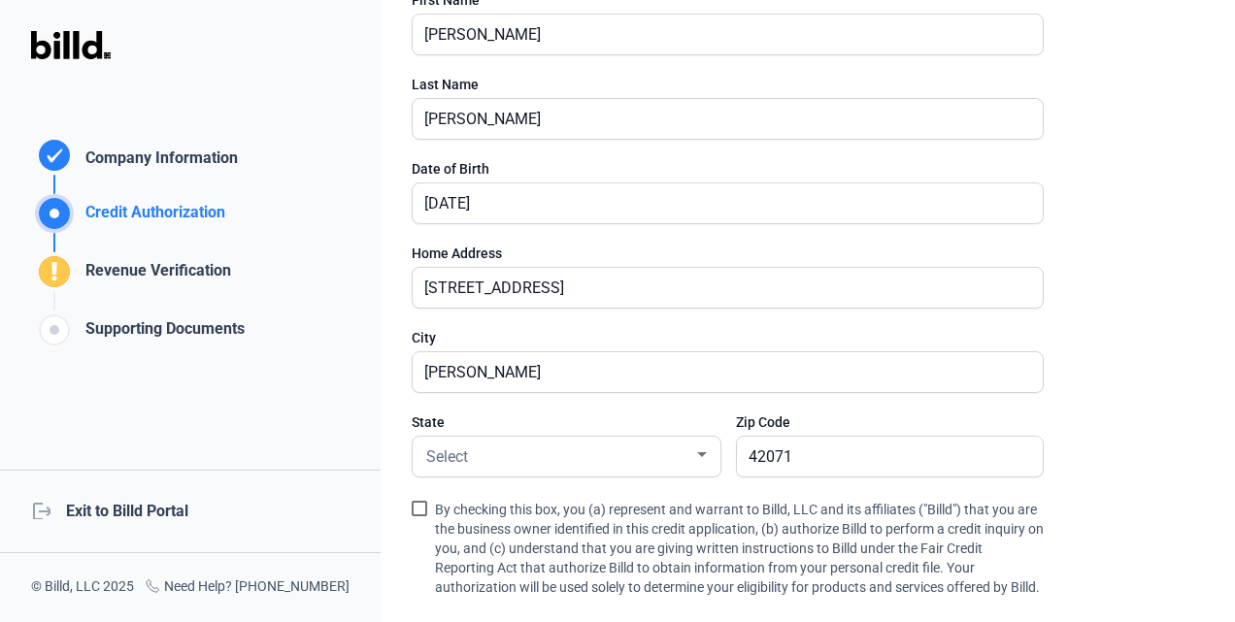
scroll to position [311, 0]
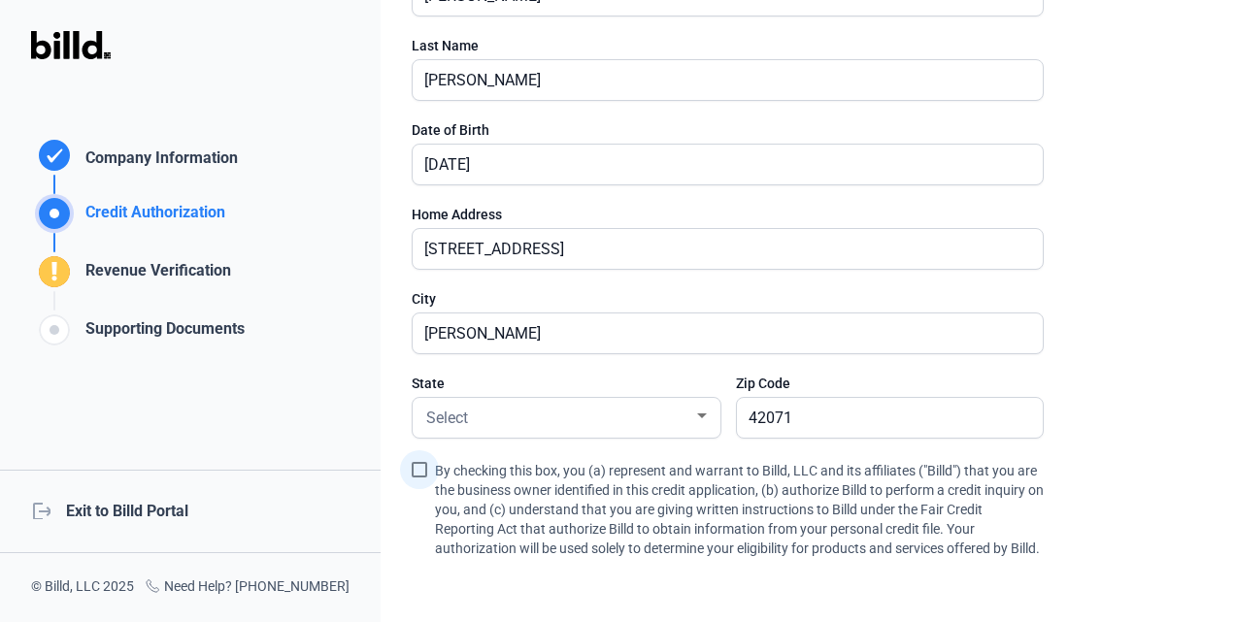
click at [424, 468] on span at bounding box center [420, 470] width 16 height 16
click at [0, 0] on input "By checking this box, you (a) represent and warrant to Billd, LLC and its affil…" at bounding box center [0, 0] width 0 height 0
click at [1079, 487] on enrollment-step "close Credit Authorization Please provide your authorization for Billd to obtai…" at bounding box center [808, 248] width 792 height 962
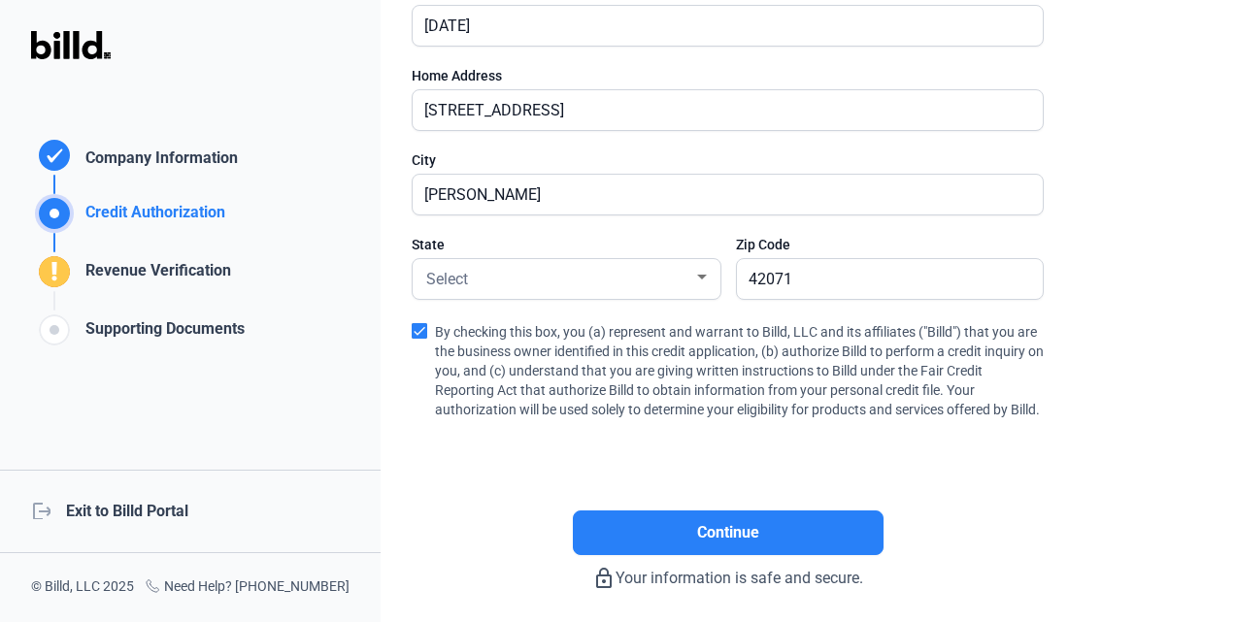
scroll to position [466, 0]
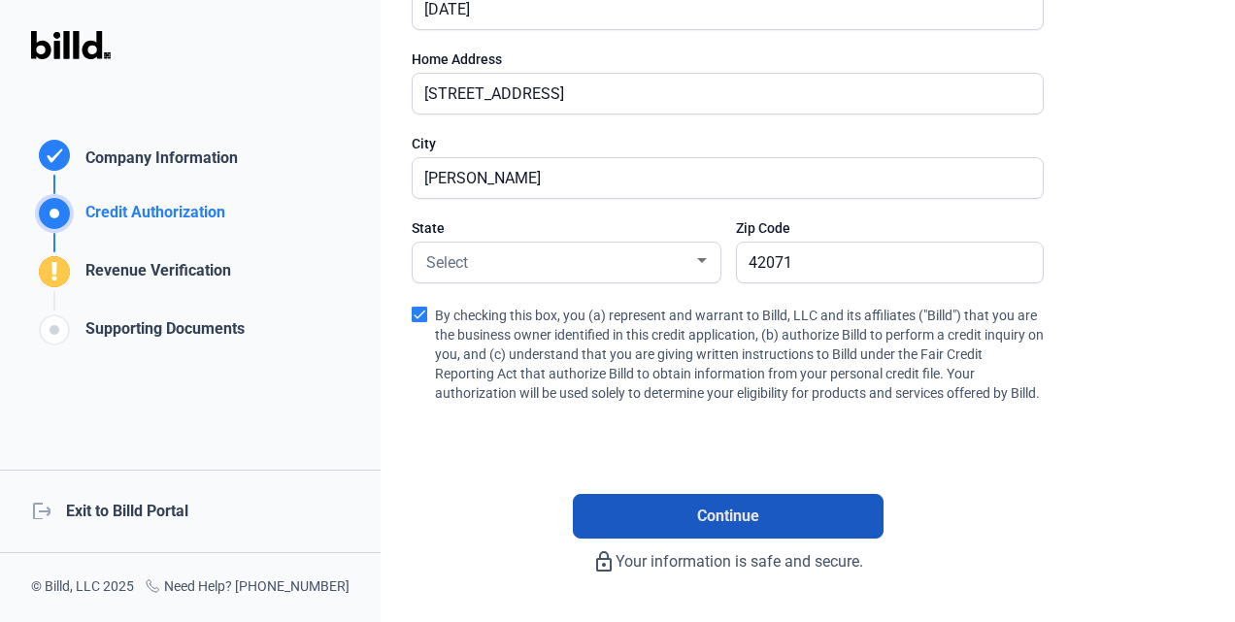
click at [811, 527] on button "Continue" at bounding box center [728, 516] width 311 height 45
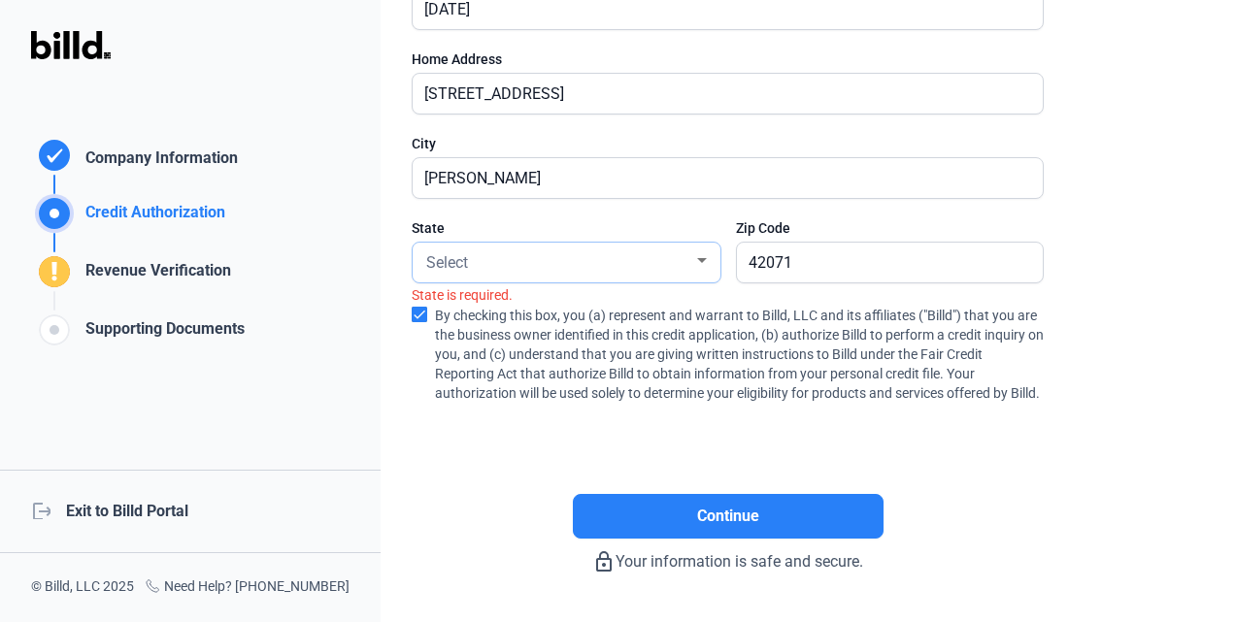
click at [595, 248] on div "Select" at bounding box center [557, 261] width 271 height 27
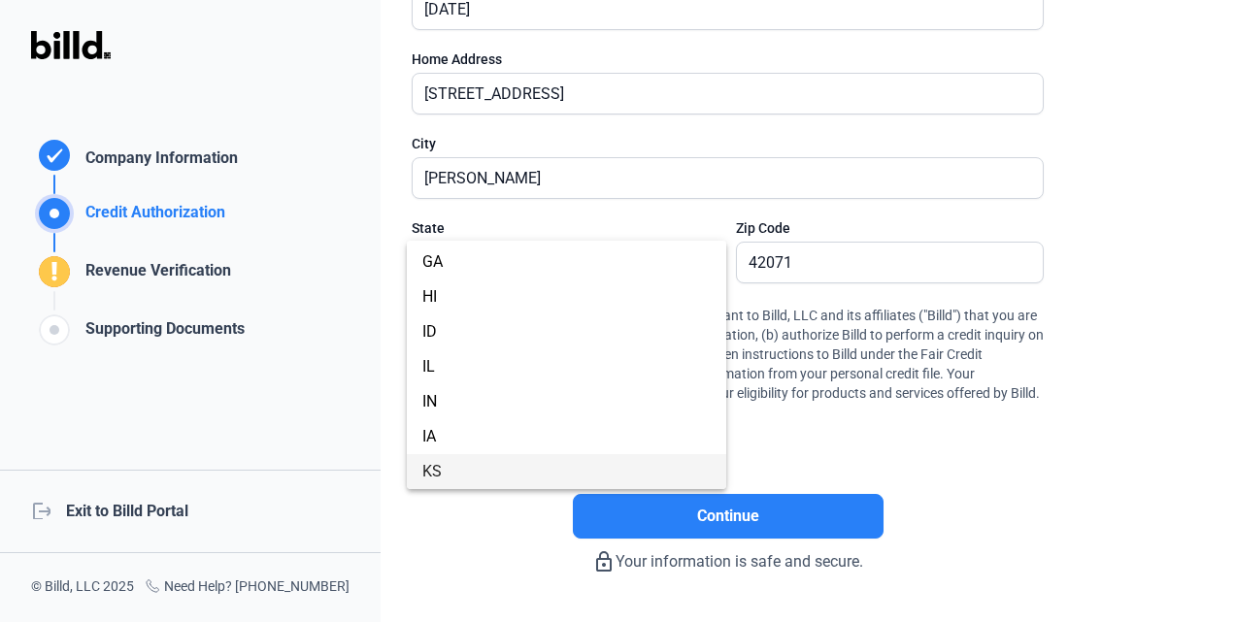
scroll to position [381, 0]
click at [524, 464] on span "KY" at bounding box center [566, 471] width 288 height 35
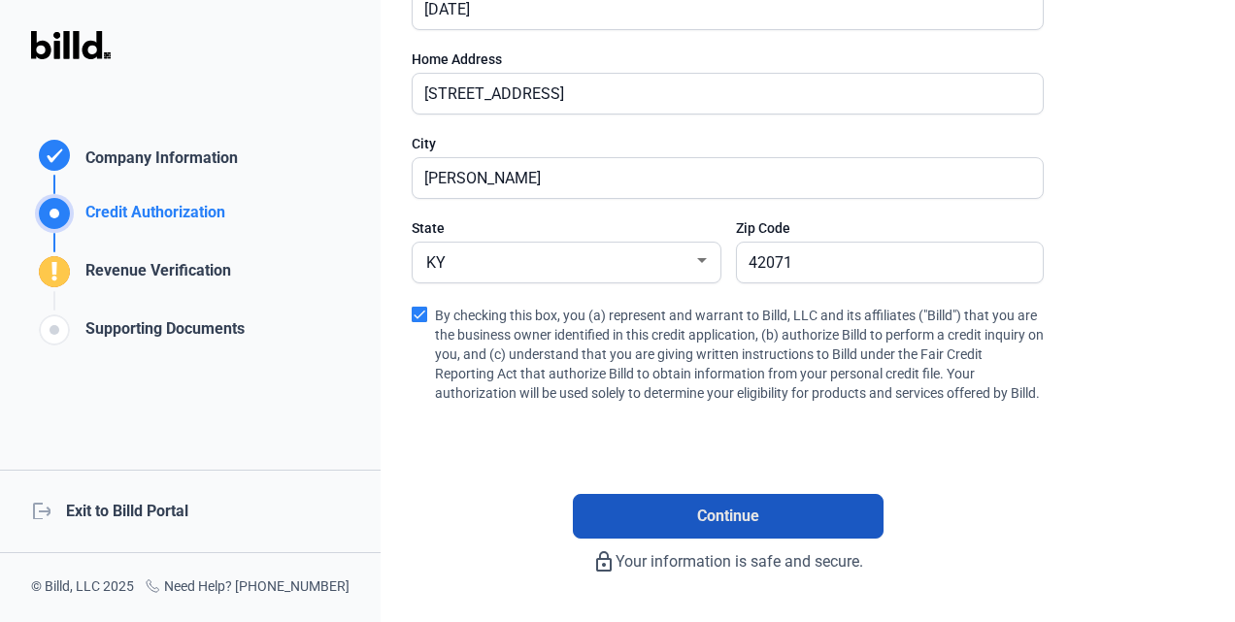
click at [724, 514] on button "Continue" at bounding box center [728, 516] width 311 height 45
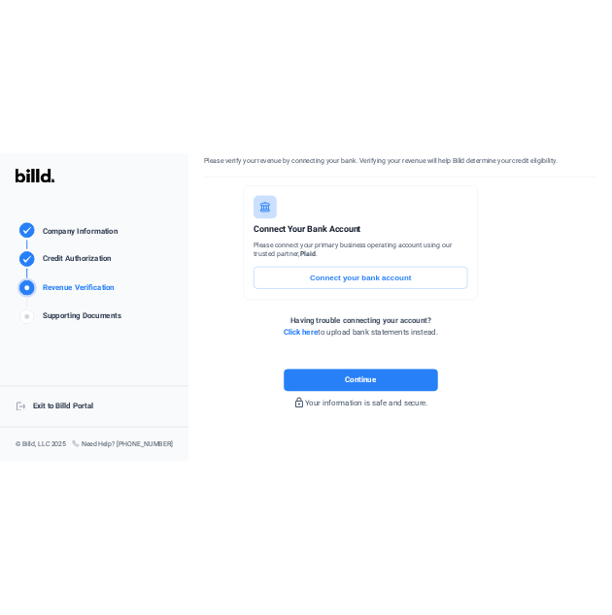
scroll to position [106, 0]
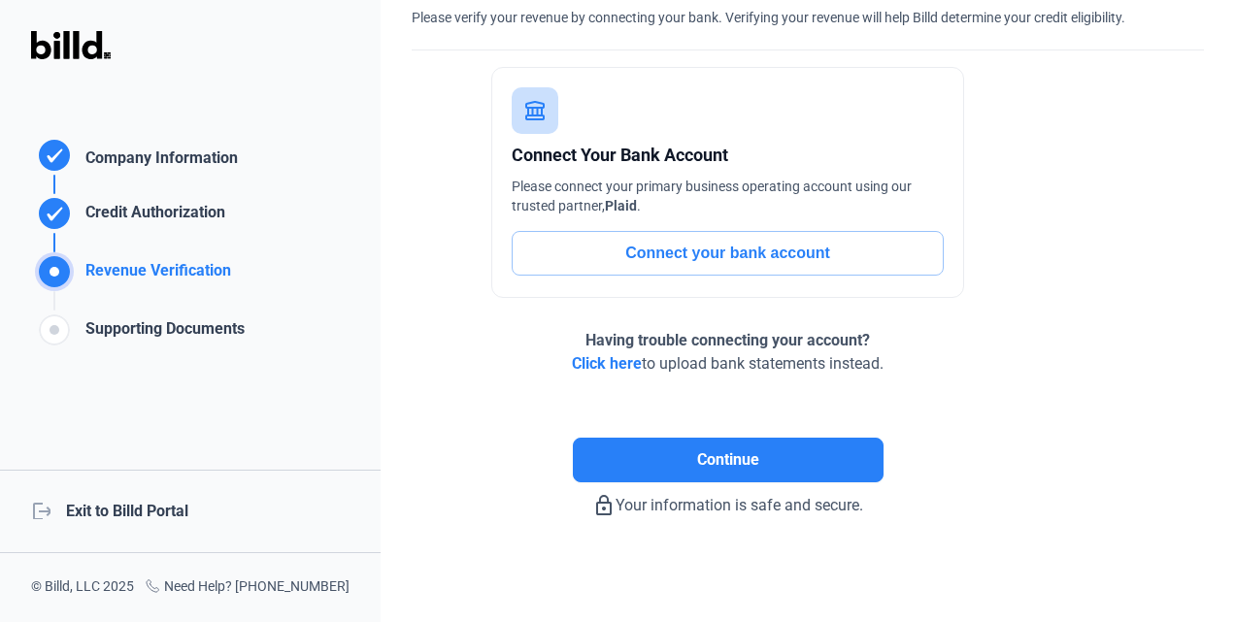
click at [594, 361] on span "Click here" at bounding box center [607, 363] width 70 height 18
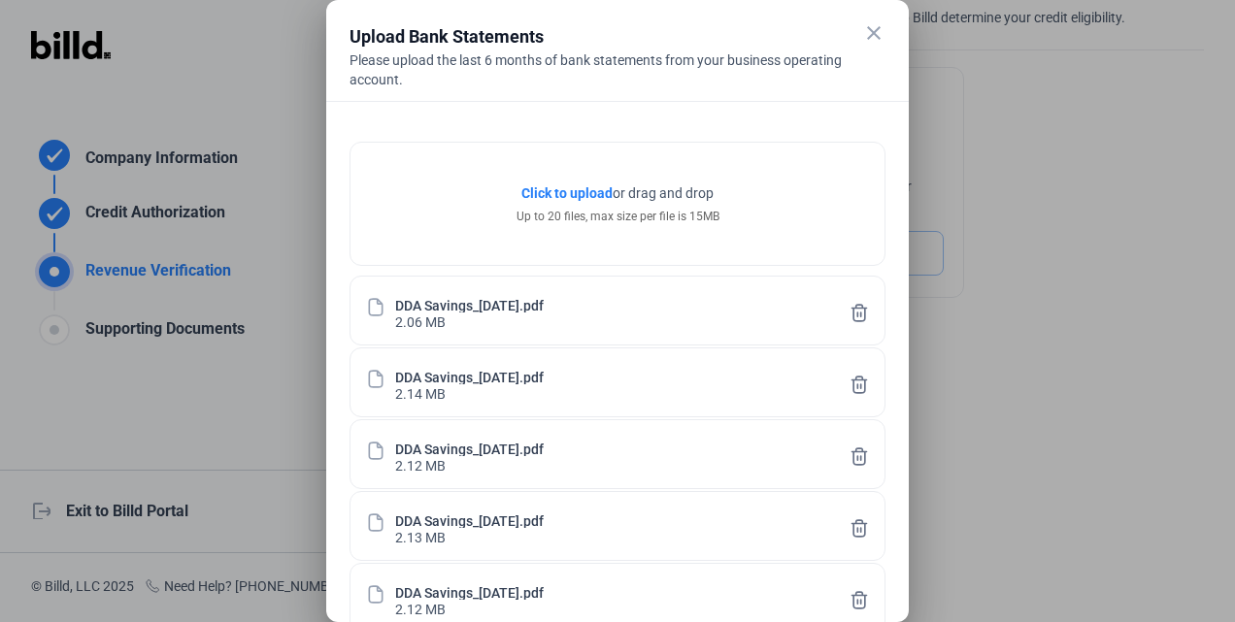
click at [891, 381] on div "Click to upload Tap to upload or drag and drop Up to 20 files, max size per fil…" at bounding box center [617, 558] width 582 height 915
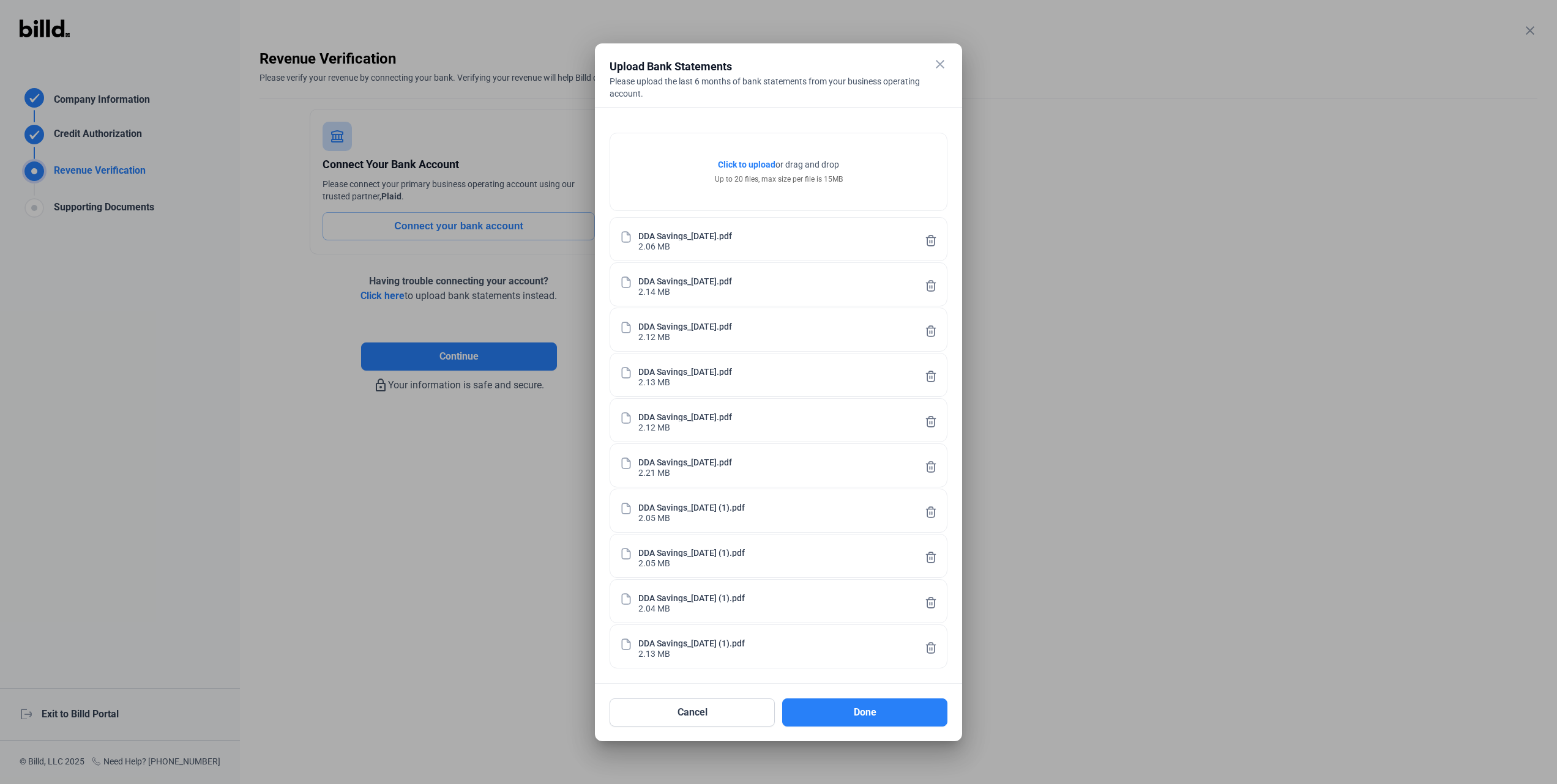
drag, startPoint x: 735, startPoint y: 0, endPoint x: 1005, endPoint y: 436, distance: 512.8
click at [772, 391] on div at bounding box center [778, 392] width 1557 height 784
click at [772, 391] on button "Done" at bounding box center [865, 713] width 165 height 28
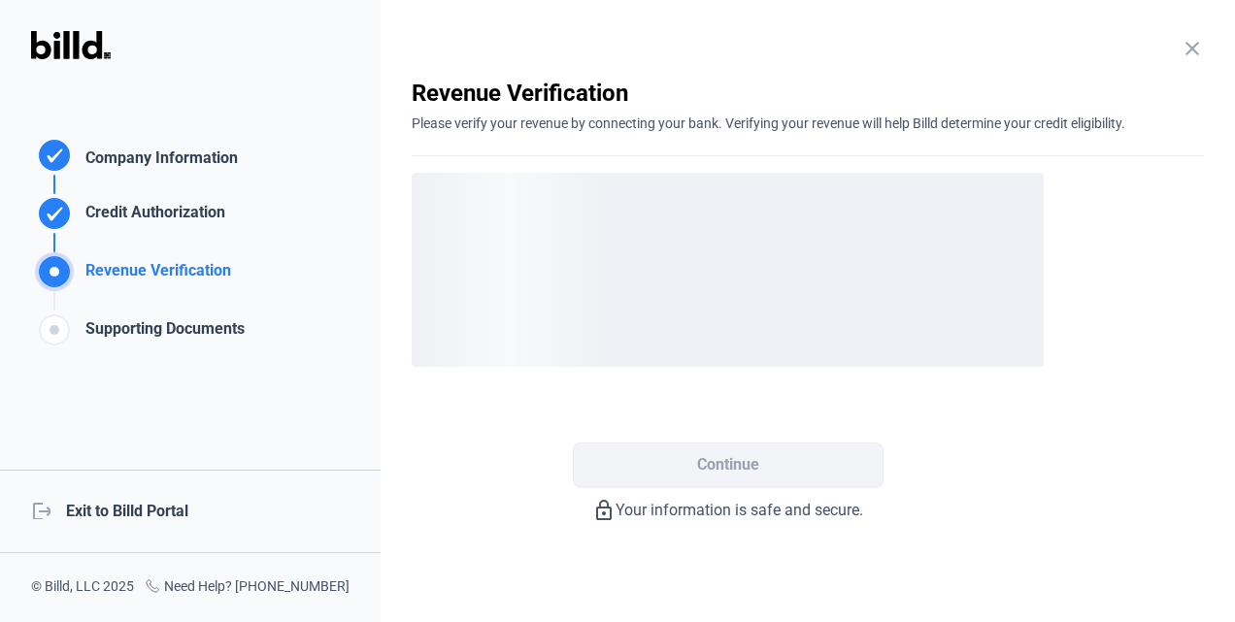
drag, startPoint x: 2349, startPoint y: 0, endPoint x: 505, endPoint y: 451, distance: 1898.8
click at [505, 451] on div "Continue" at bounding box center [728, 434] width 632 height 107
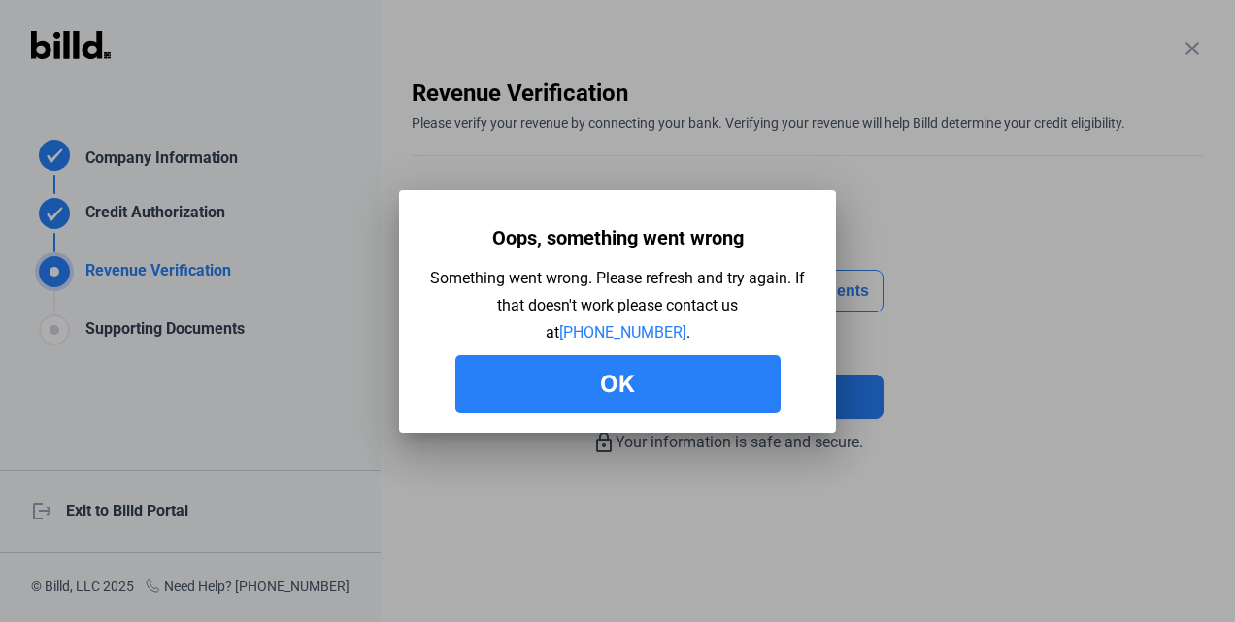
click at [567, 394] on button "Ok" at bounding box center [617, 384] width 325 height 58
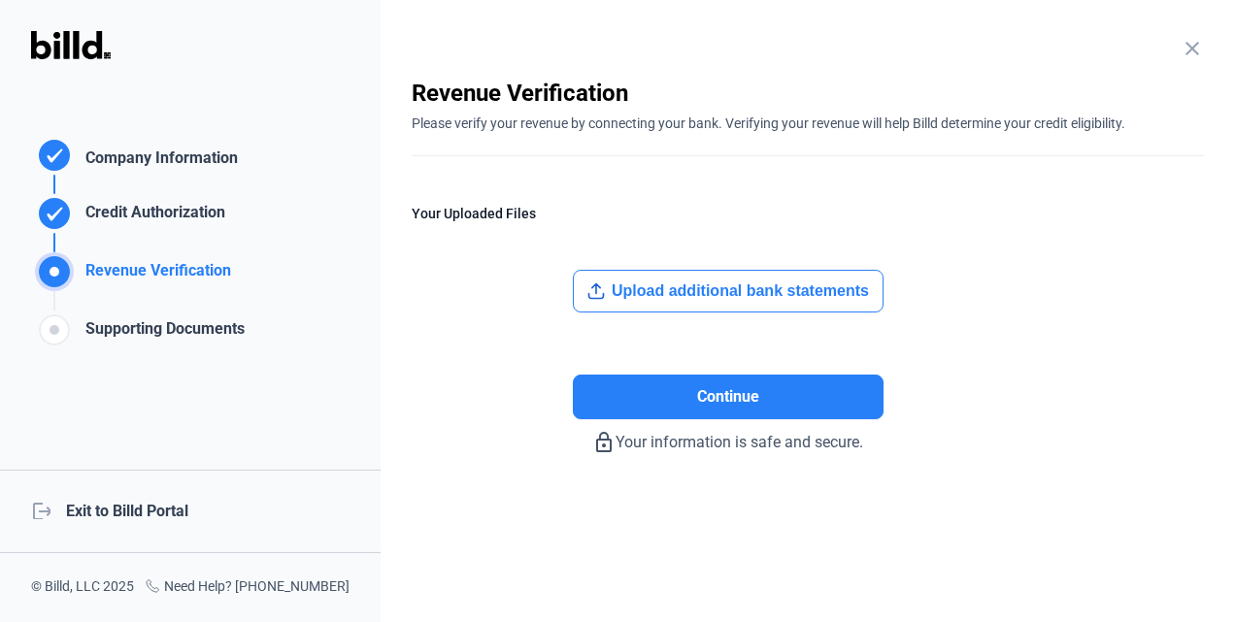
click at [689, 297] on button "Upload additional bank statements" at bounding box center [728, 291] width 311 height 43
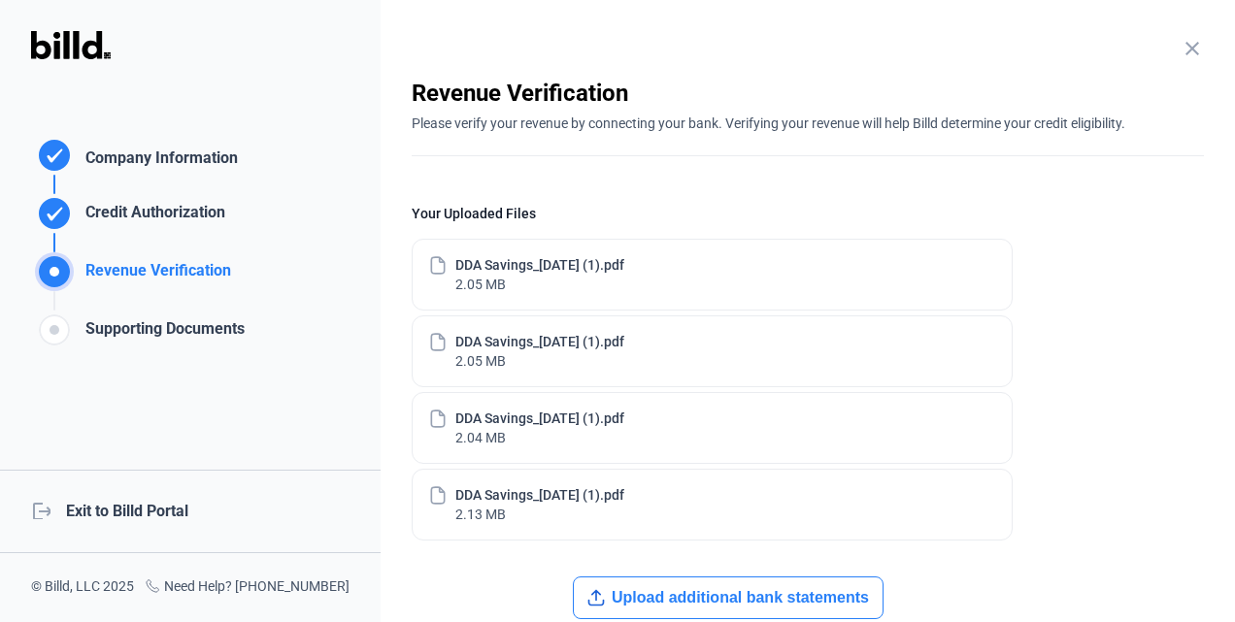
click at [701, 603] on button "Upload additional bank statements" at bounding box center [728, 598] width 311 height 43
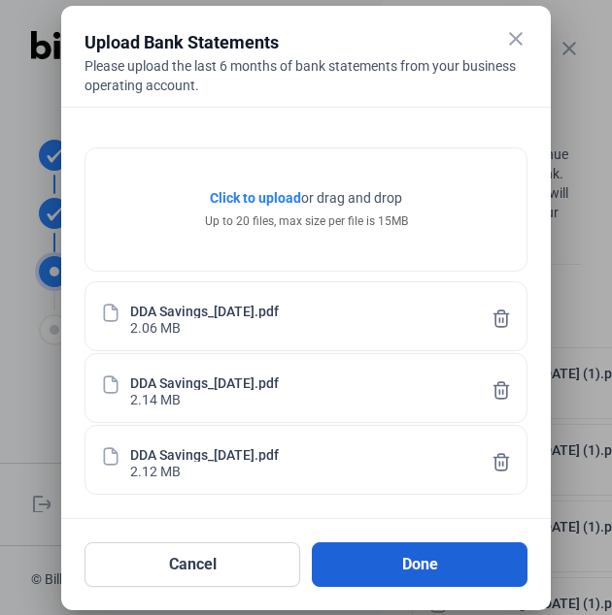
click at [419, 570] on button "Done" at bounding box center [419, 565] width 215 height 45
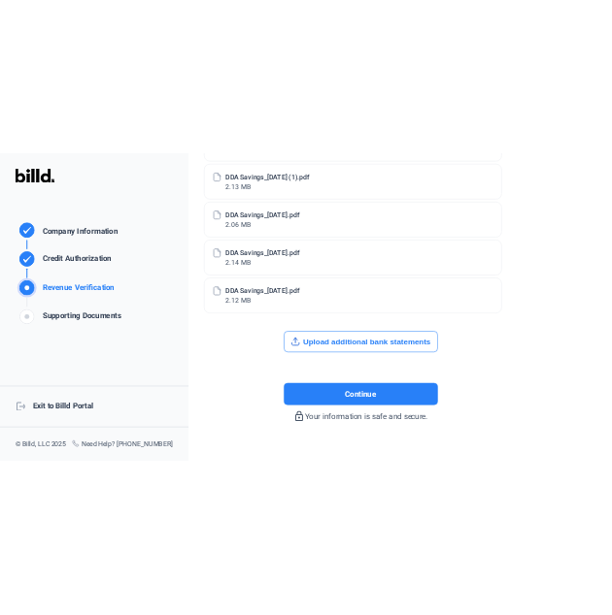
scroll to position [451, 0]
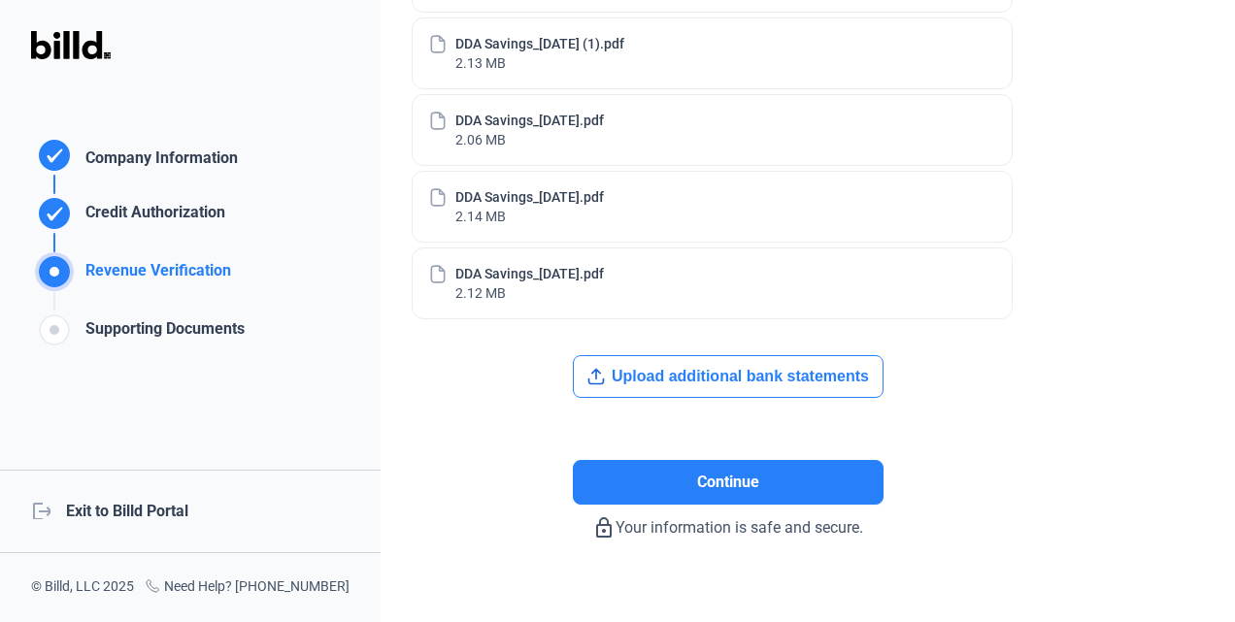
click at [820, 375] on button "Upload additional bank statements" at bounding box center [728, 376] width 311 height 43
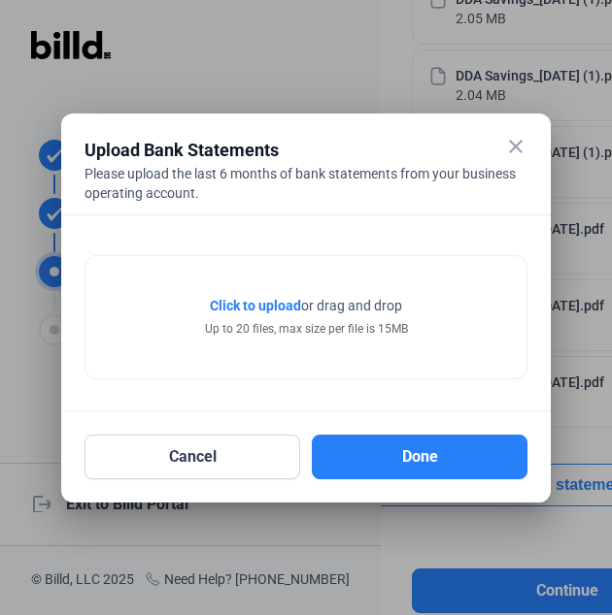
scroll to position [580, 0]
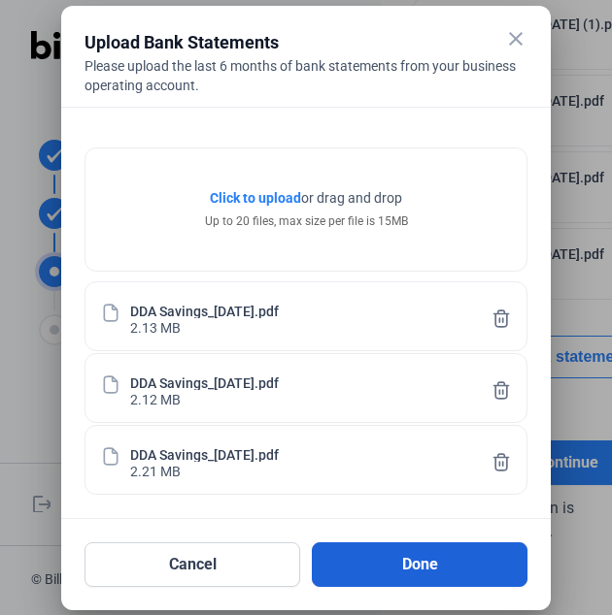
click at [423, 554] on button "Done" at bounding box center [419, 565] width 215 height 45
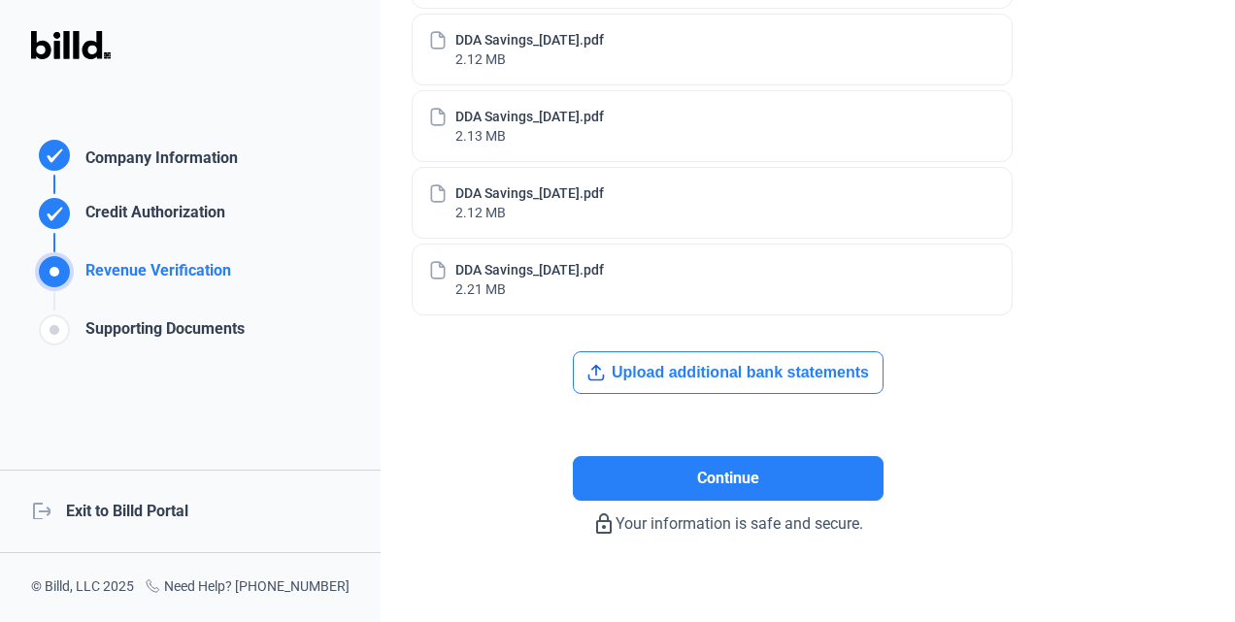
scroll to position [698, 0]
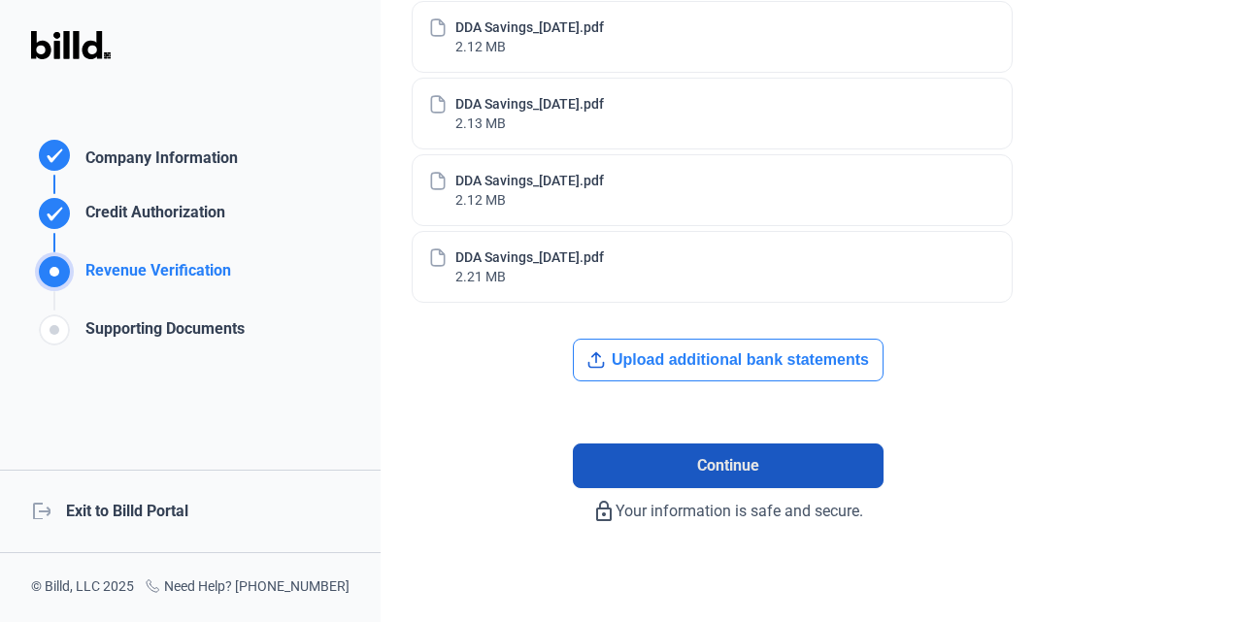
click at [779, 449] on button "Continue" at bounding box center [728, 466] width 311 height 45
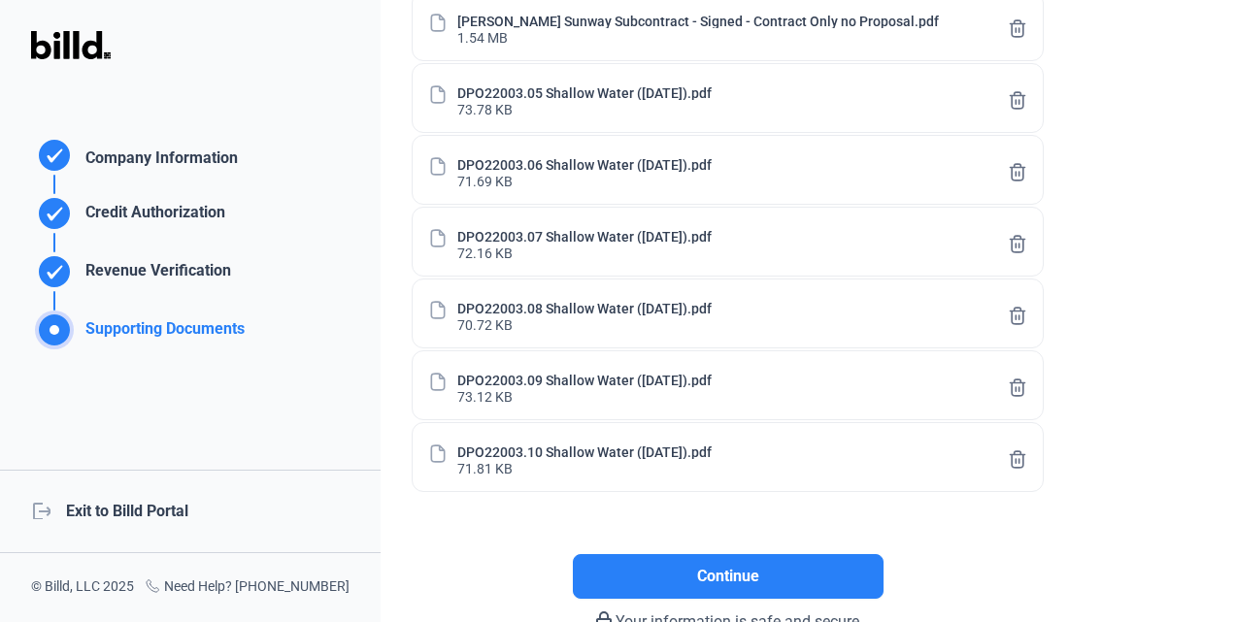
scroll to position [487, 0]
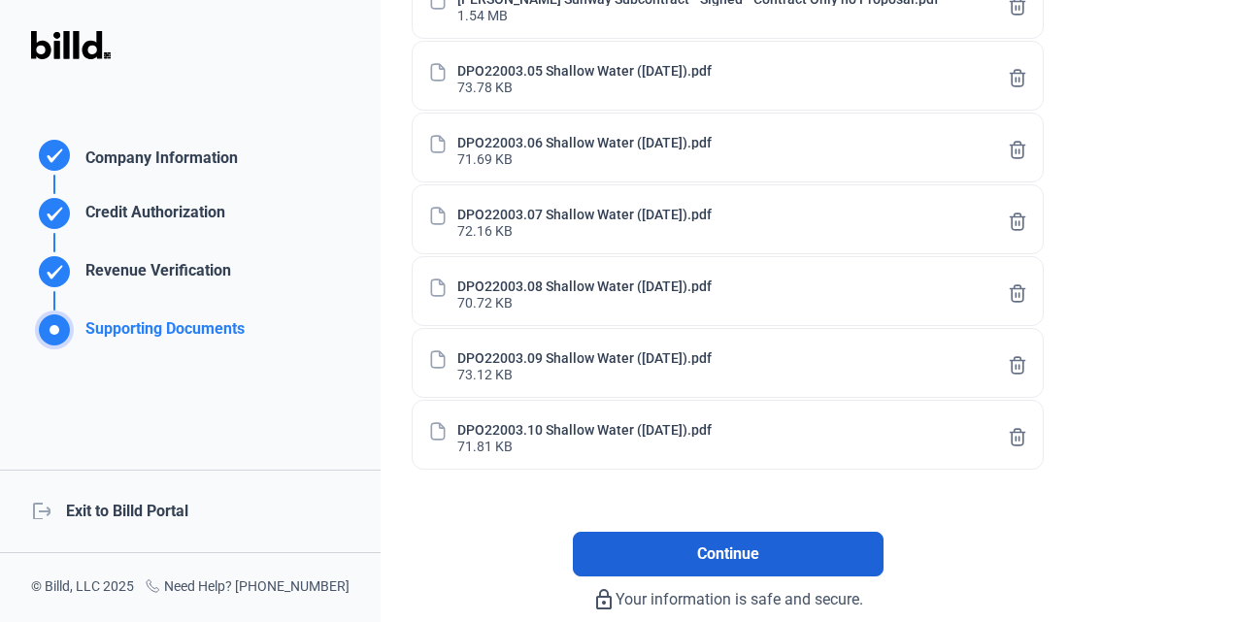
click at [743, 547] on span "Continue" at bounding box center [728, 554] width 62 height 23
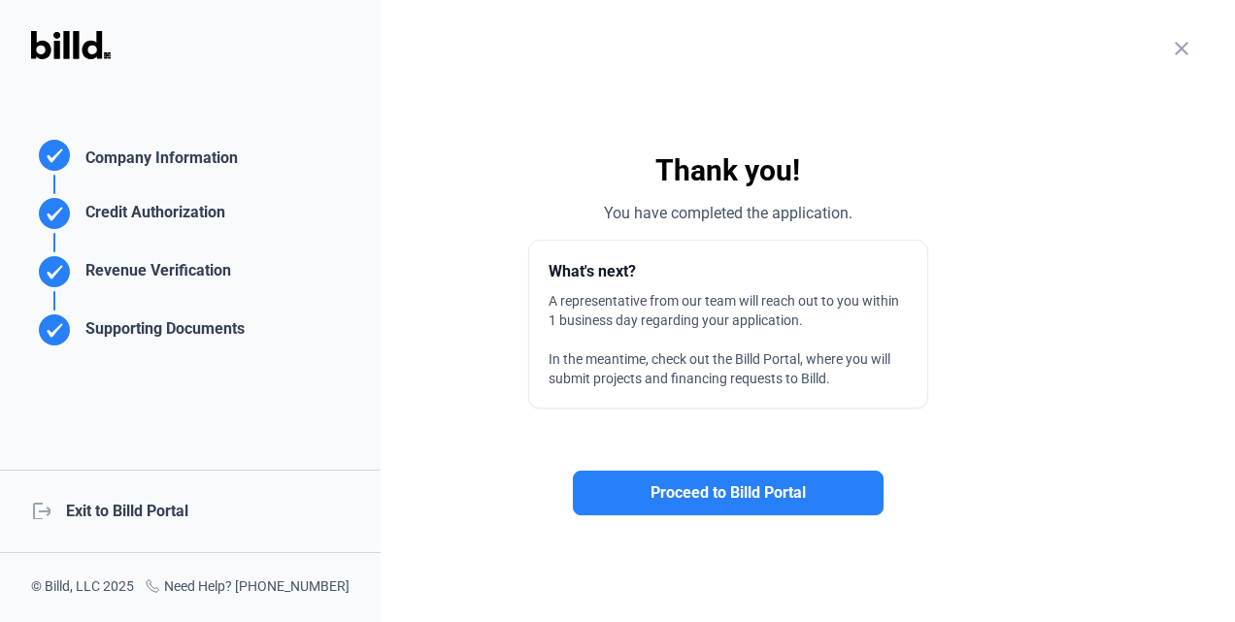
scroll to position [11, 0]
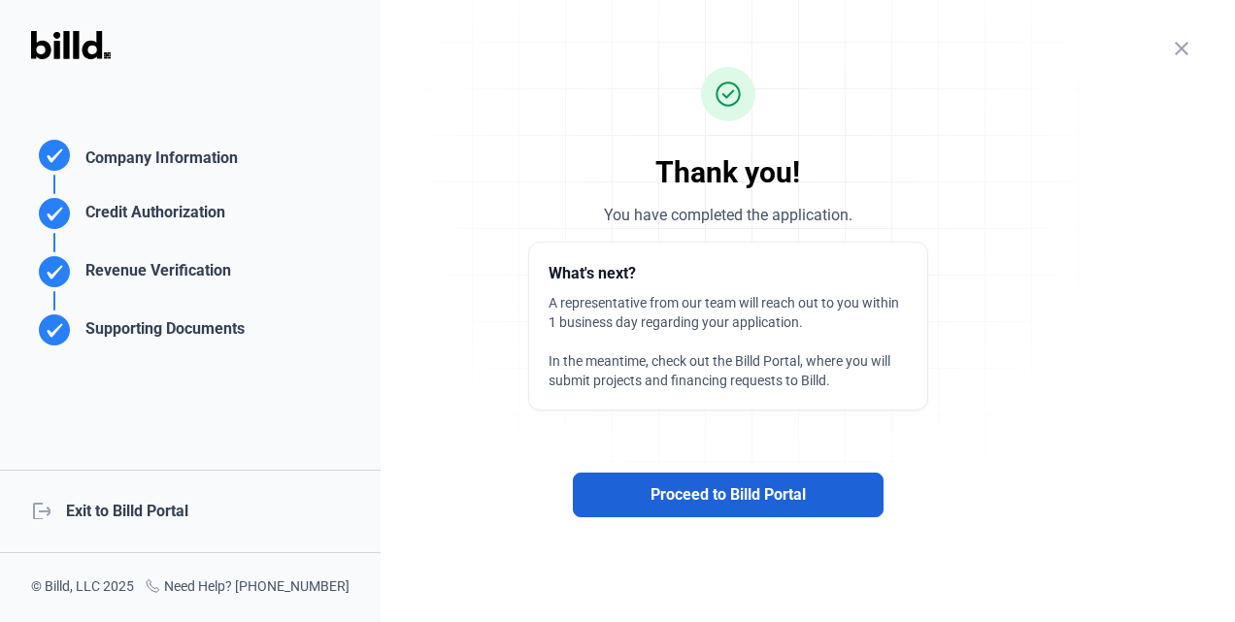
click at [748, 501] on span "Proceed to Billd Portal" at bounding box center [727, 494] width 155 height 23
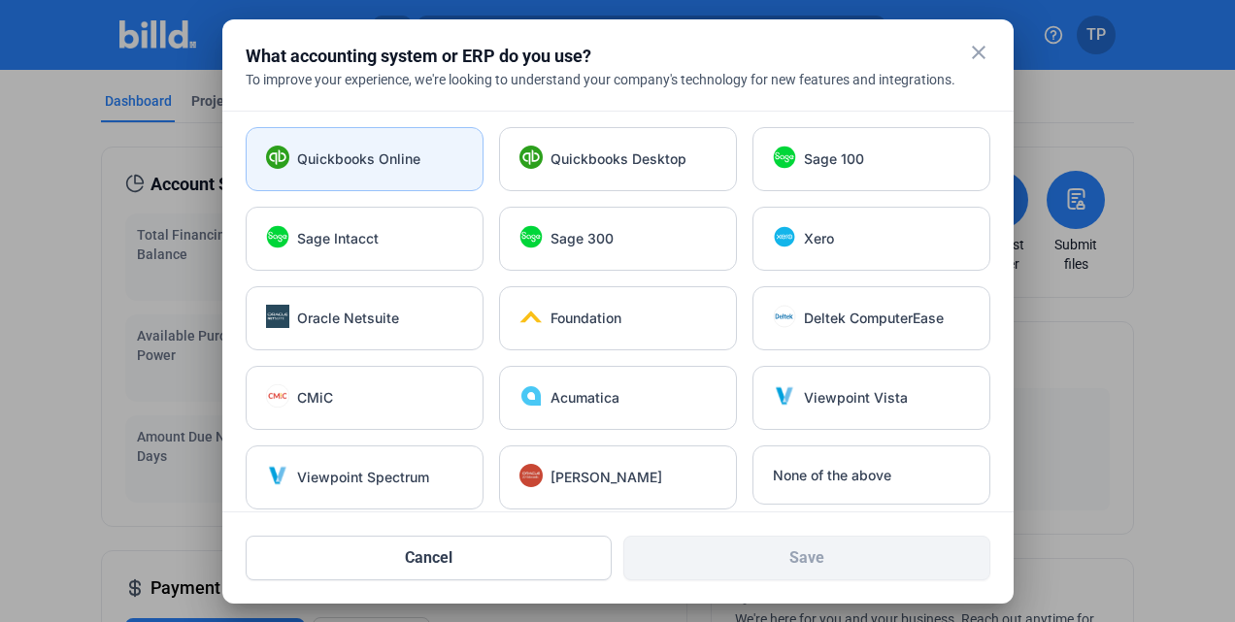
click at [373, 182] on div "Quickbooks Online" at bounding box center [365, 159] width 238 height 64
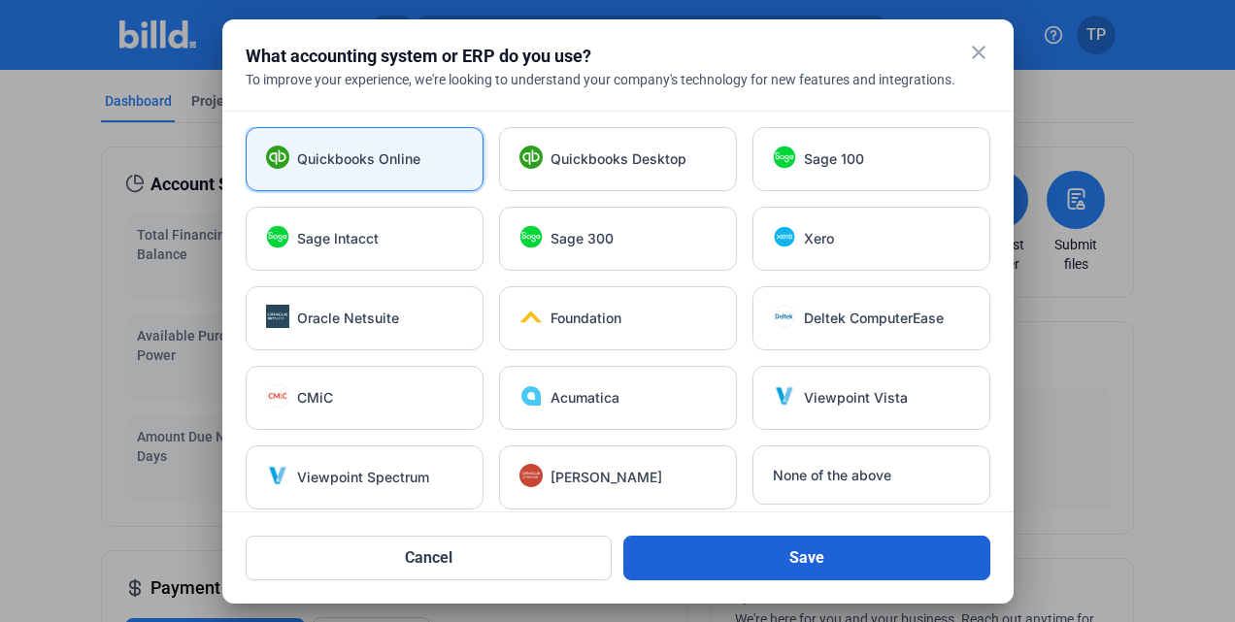
click at [867, 557] on button "Save" at bounding box center [806, 558] width 367 height 45
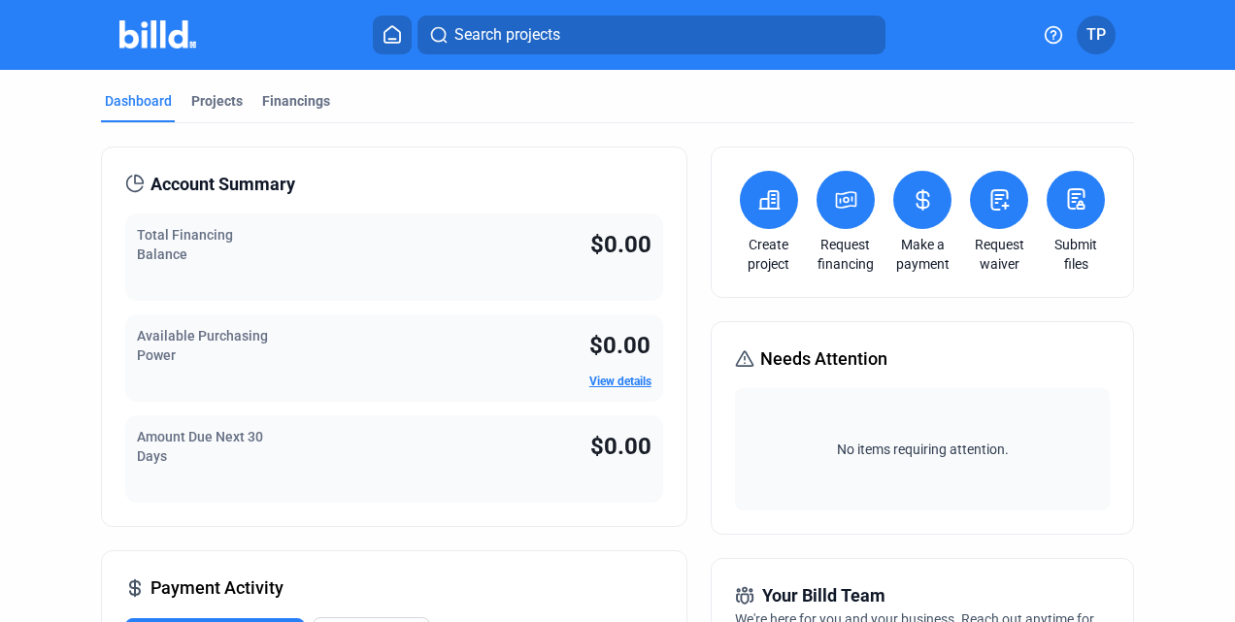
click at [1077, 213] on button at bounding box center [1075, 200] width 58 height 58
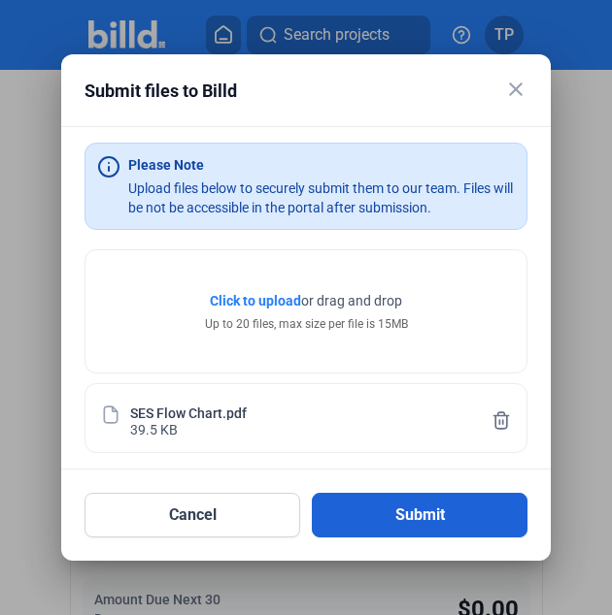
click at [437, 518] on button "Submit" at bounding box center [419, 515] width 215 height 45
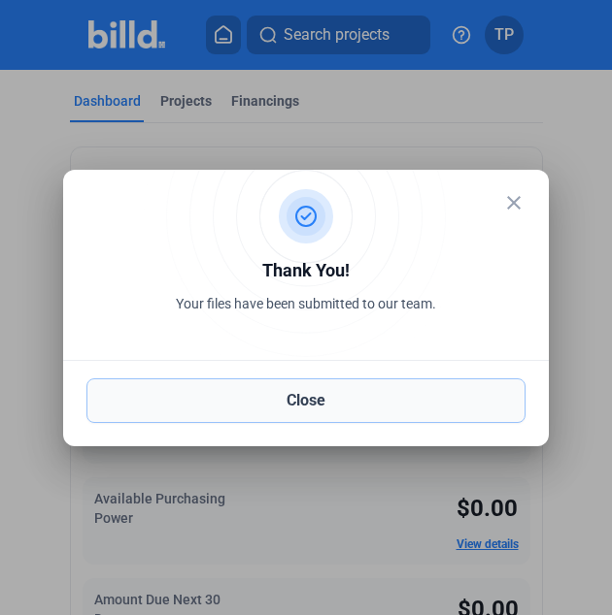
click at [309, 398] on button "Close" at bounding box center [305, 401] width 439 height 45
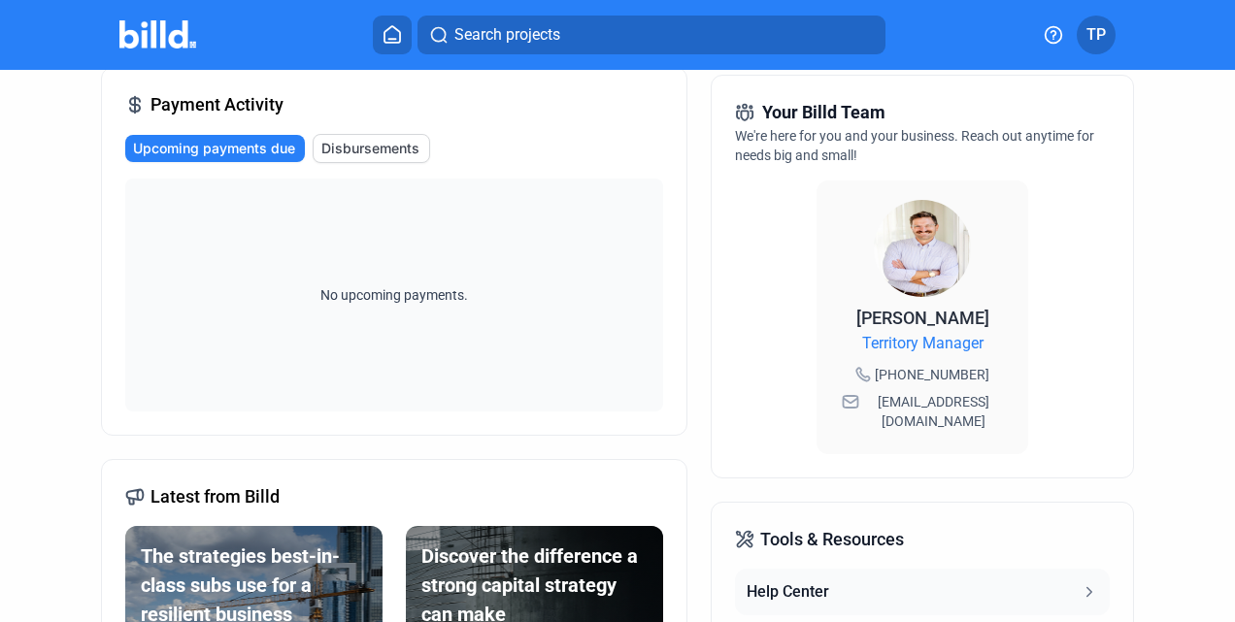
scroll to position [777, 0]
